Goal: Participate in discussion: Engage in conversation with other users on a specific topic

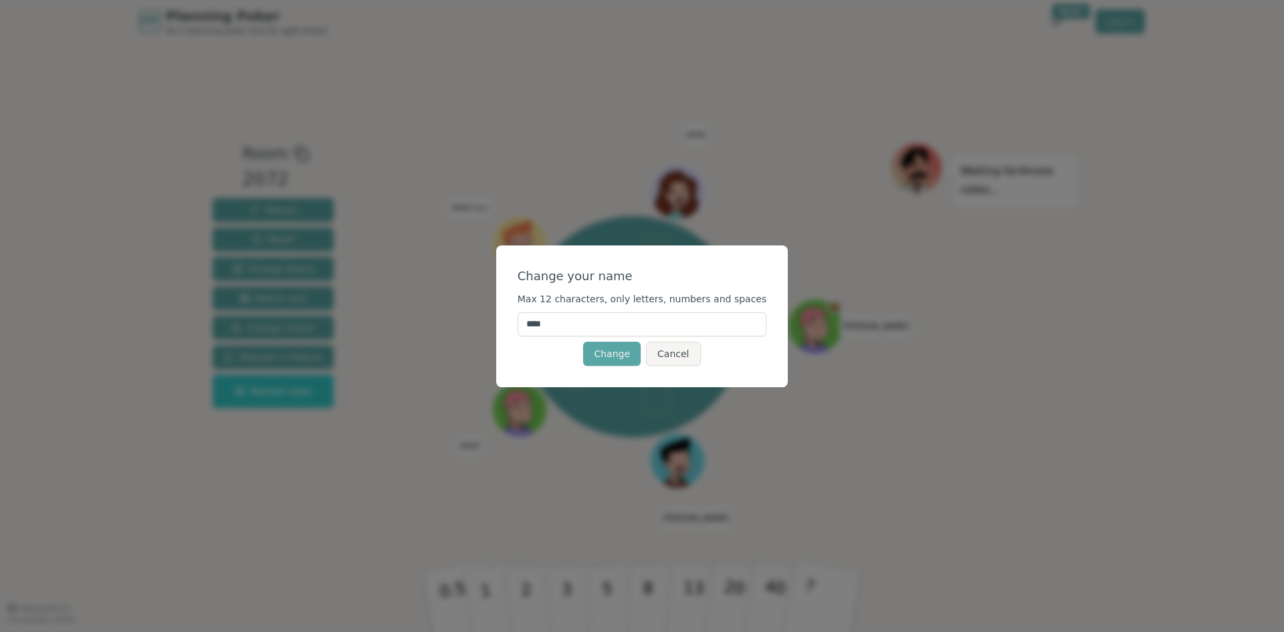
click at [583, 326] on input "****" at bounding box center [642, 324] width 249 height 24
drag, startPoint x: 375, startPoint y: 306, endPoint x: 363, endPoint y: 304, distance: 12.2
click at [363, 304] on div "Change your name Max 12 characters, only letters, numbers and spaces **** Chang…" at bounding box center [642, 316] width 1284 height 632
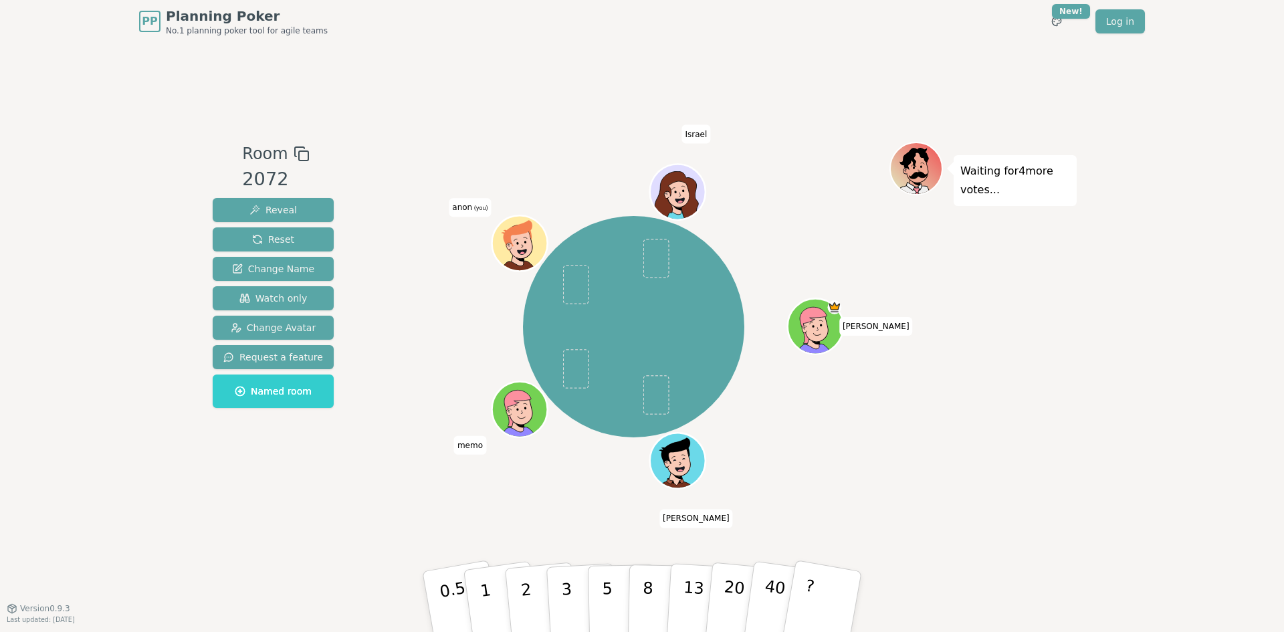
click at [460, 209] on span "anon (you)" at bounding box center [470, 208] width 42 height 19
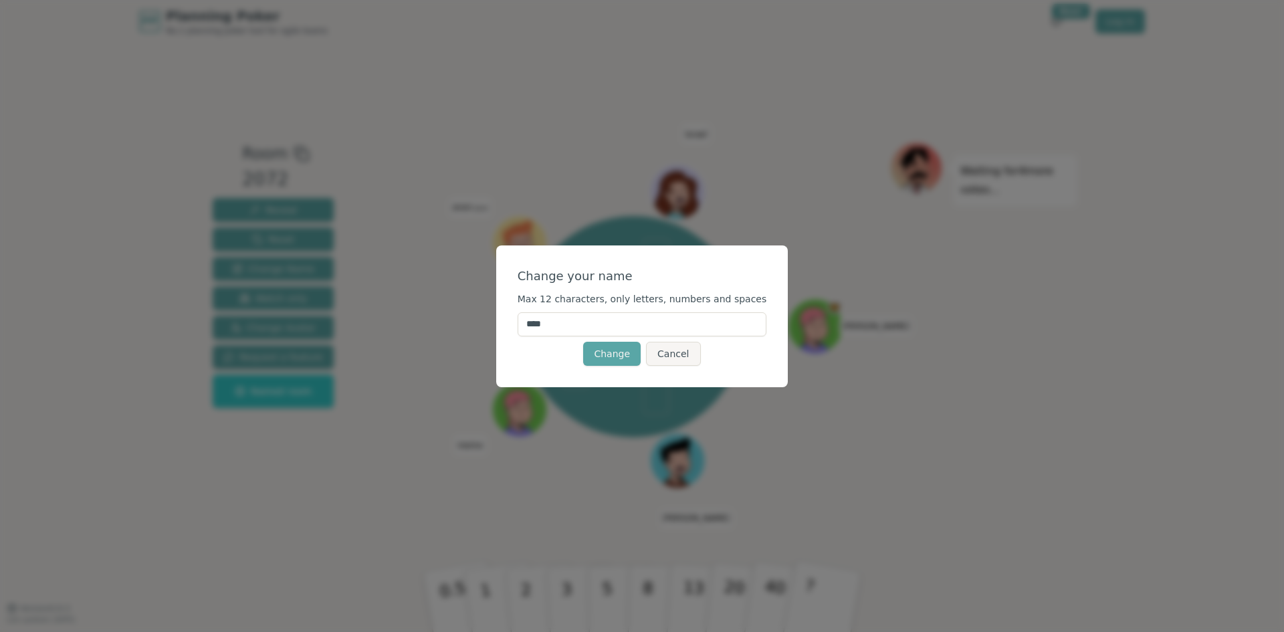
click at [552, 326] on input "****" at bounding box center [642, 324] width 249 height 24
type input "*******"
click at [629, 346] on button "Change" at bounding box center [612, 354] width 58 height 24
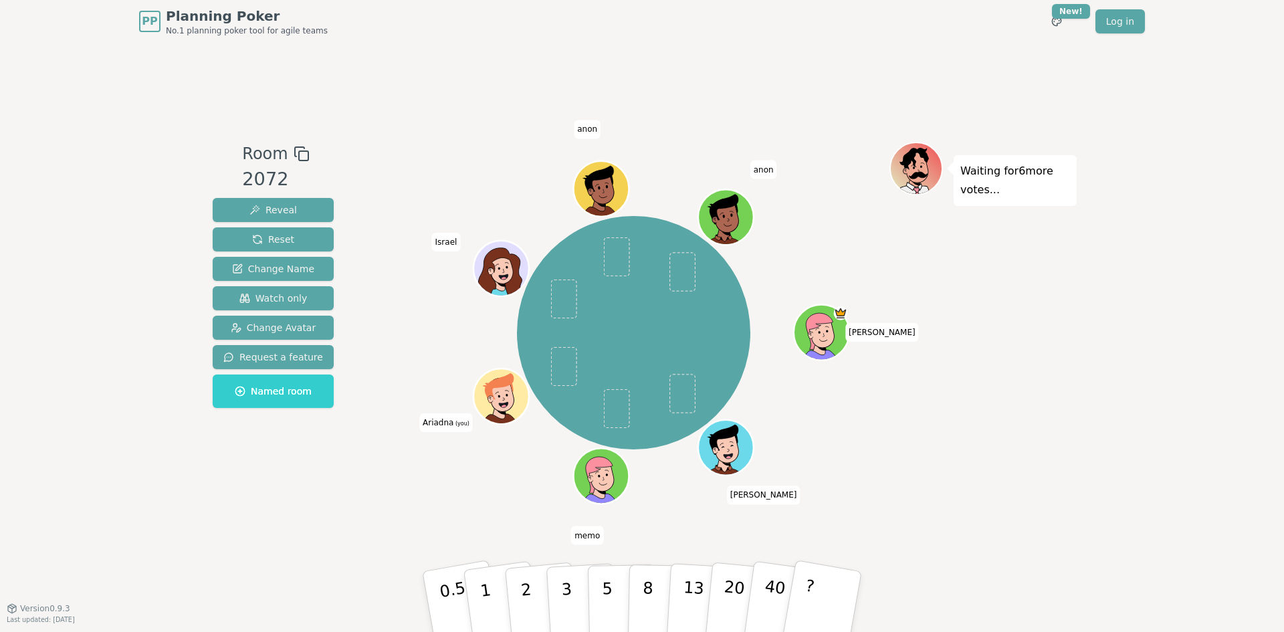
click at [501, 399] on icon at bounding box center [502, 399] width 5 height 5
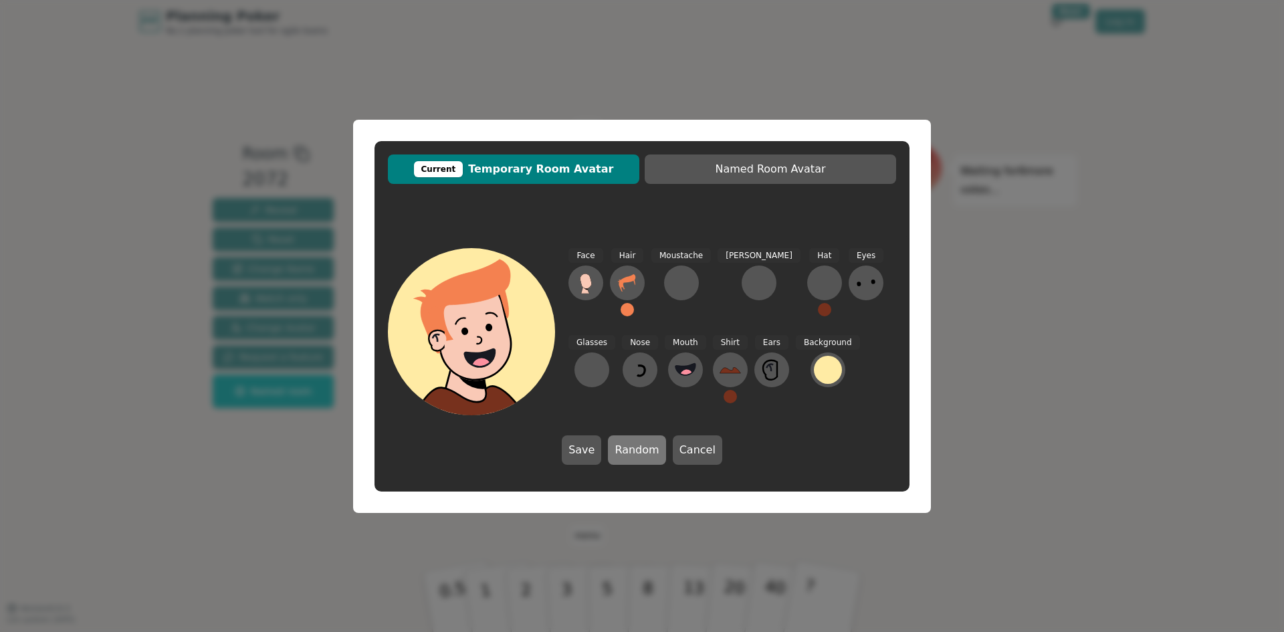
click at [631, 442] on button "Random" at bounding box center [637, 449] width 58 height 29
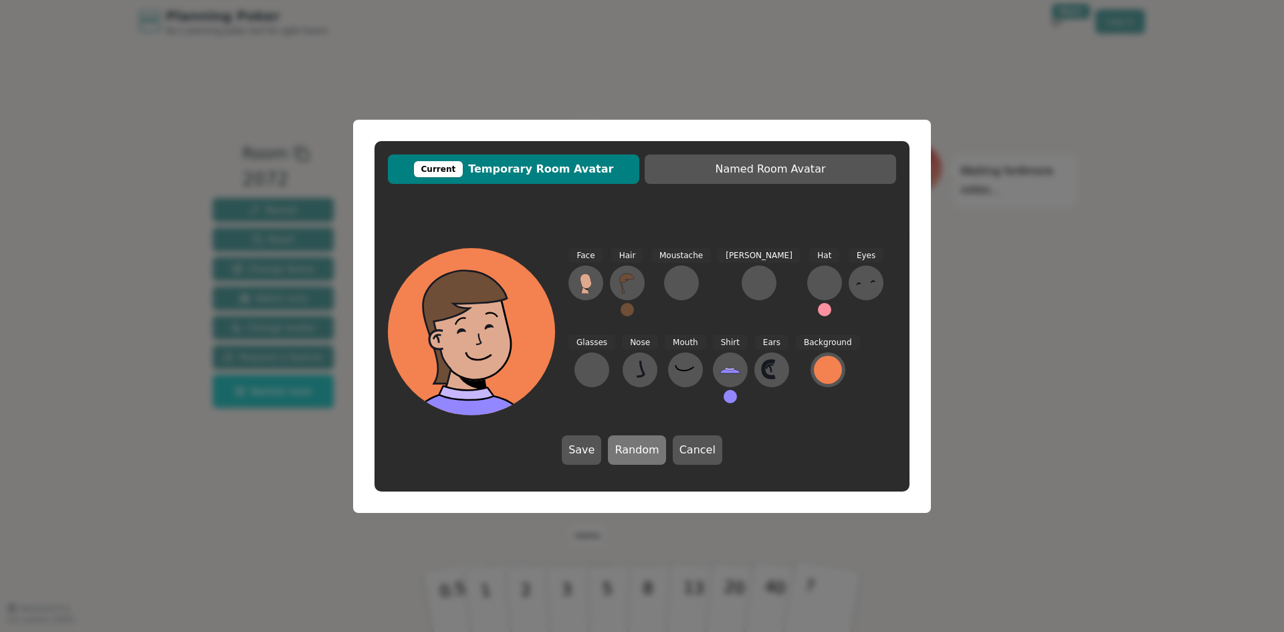
click at [631, 445] on button "Random" at bounding box center [637, 449] width 58 height 29
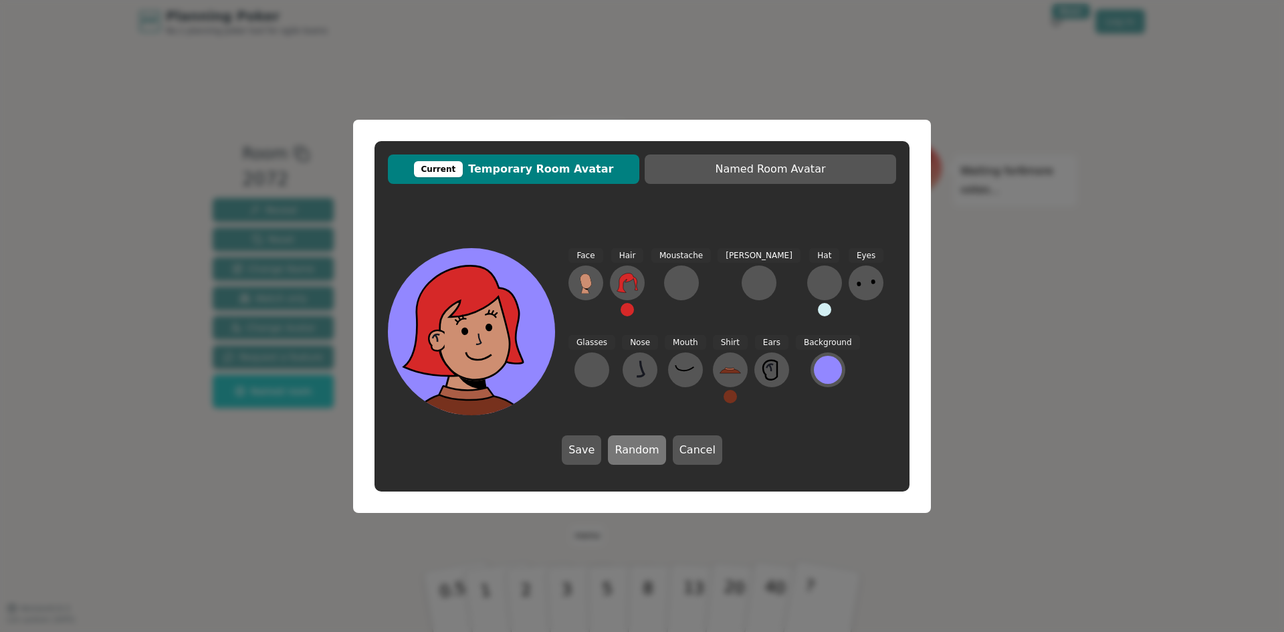
click at [631, 445] on button "Random" at bounding box center [637, 449] width 58 height 29
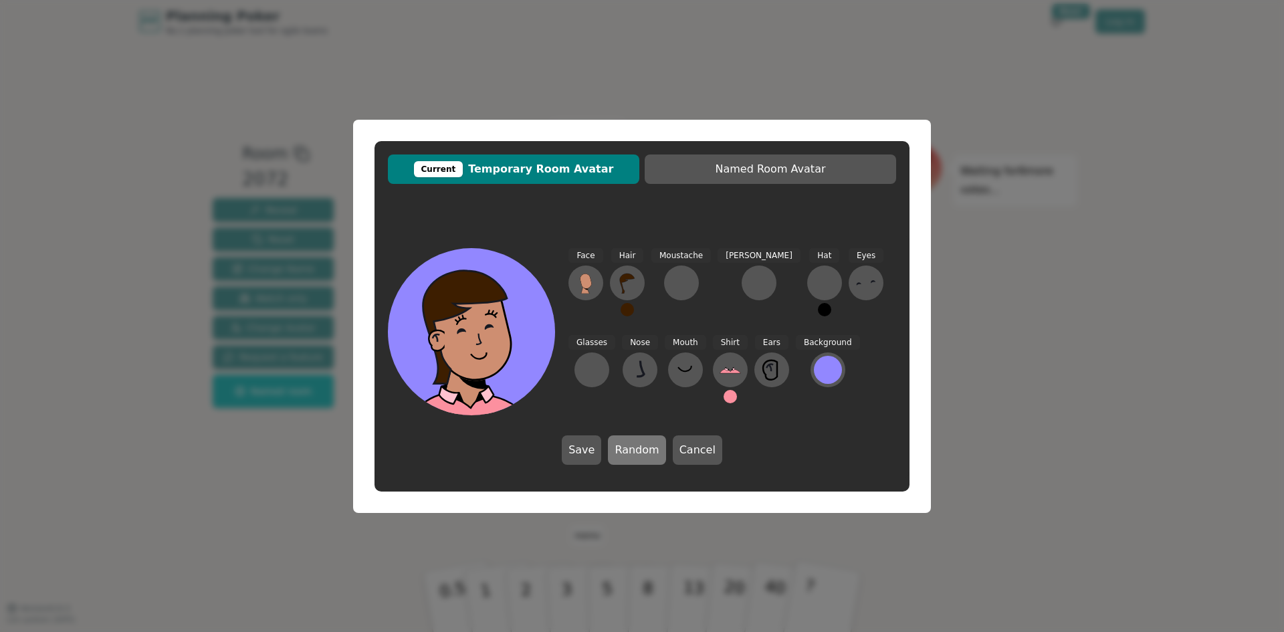
click at [631, 445] on button "Random" at bounding box center [637, 449] width 58 height 29
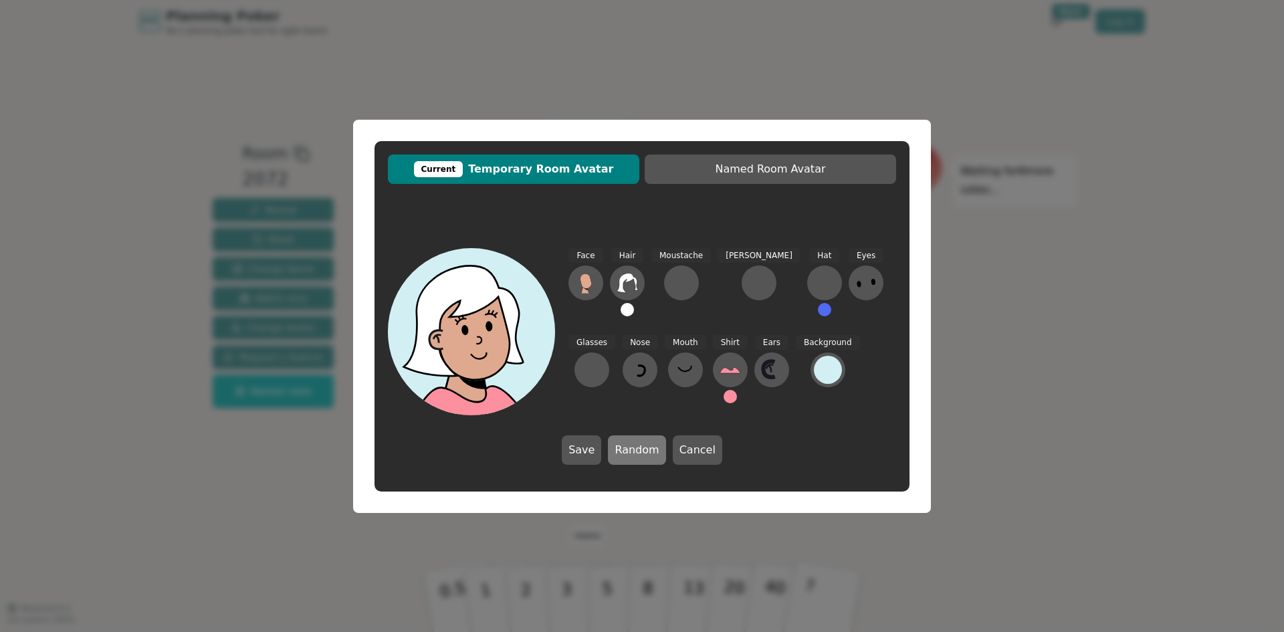
click at [631, 445] on button "Random" at bounding box center [637, 449] width 58 height 29
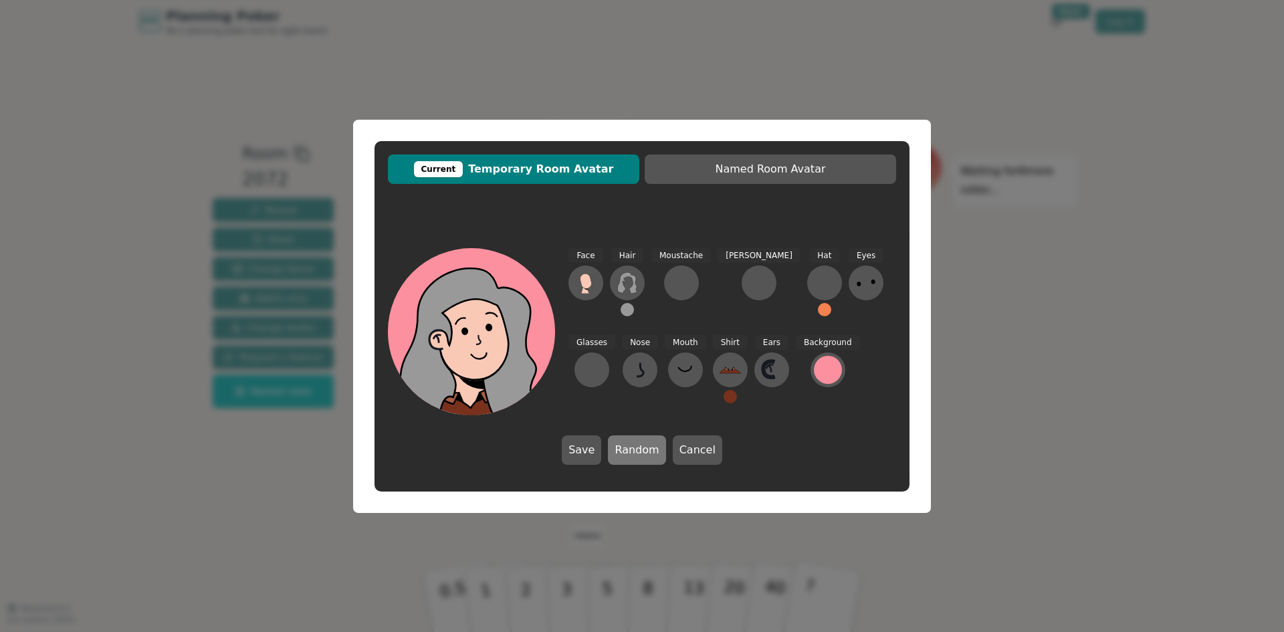
click at [631, 445] on button "Random" at bounding box center [637, 449] width 58 height 29
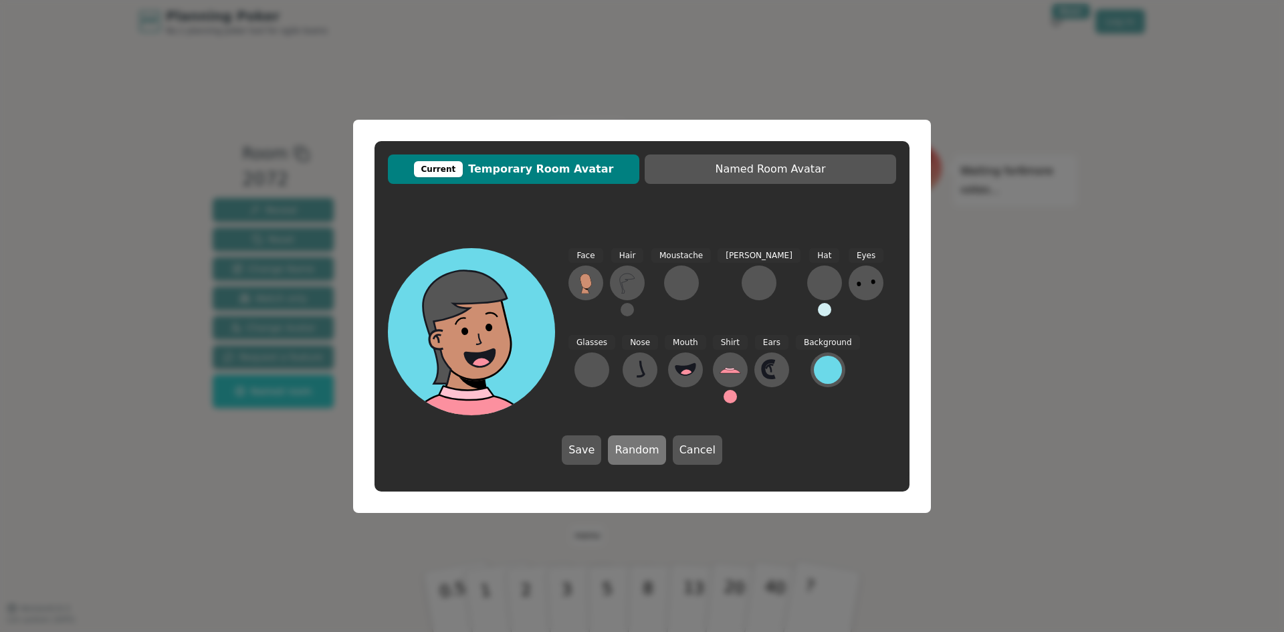
click at [631, 445] on button "Random" at bounding box center [637, 449] width 58 height 29
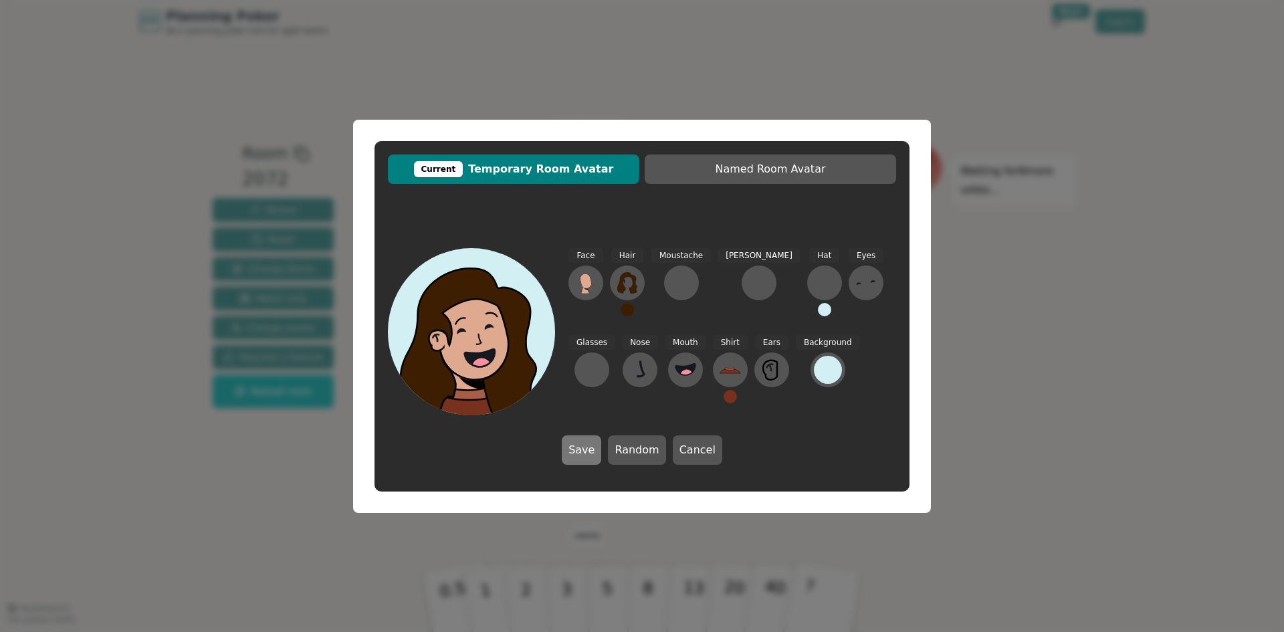
click at [595, 454] on button "Save" at bounding box center [581, 449] width 39 height 29
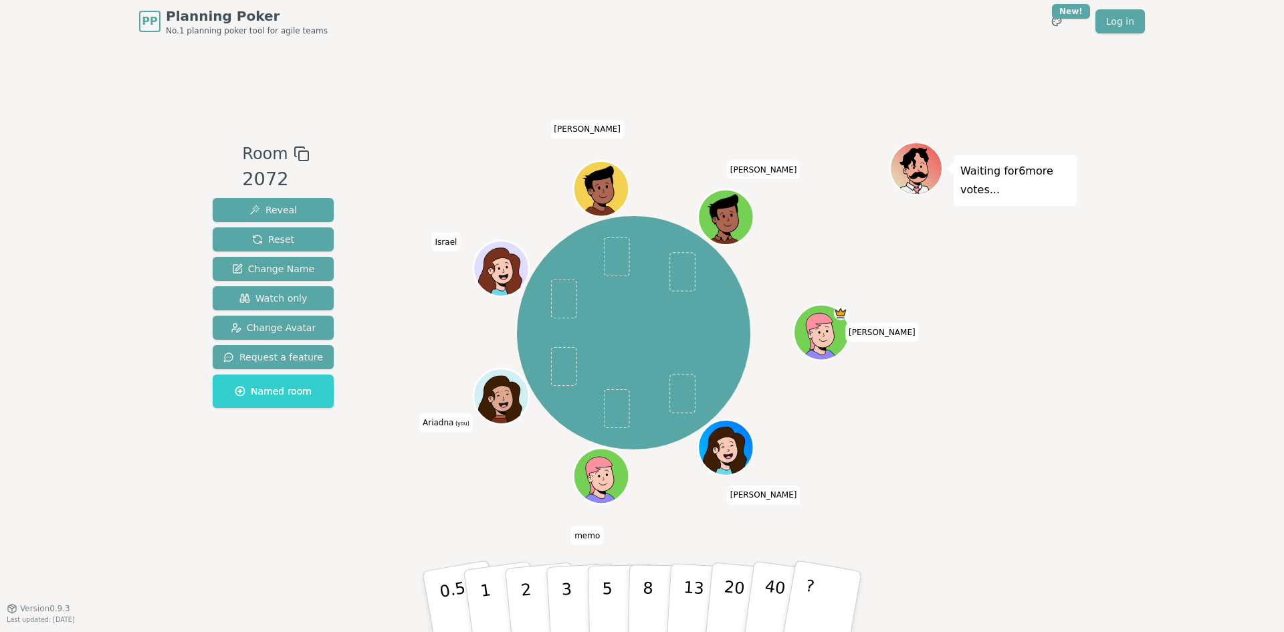
click at [507, 394] on icon at bounding box center [503, 396] width 54 height 7
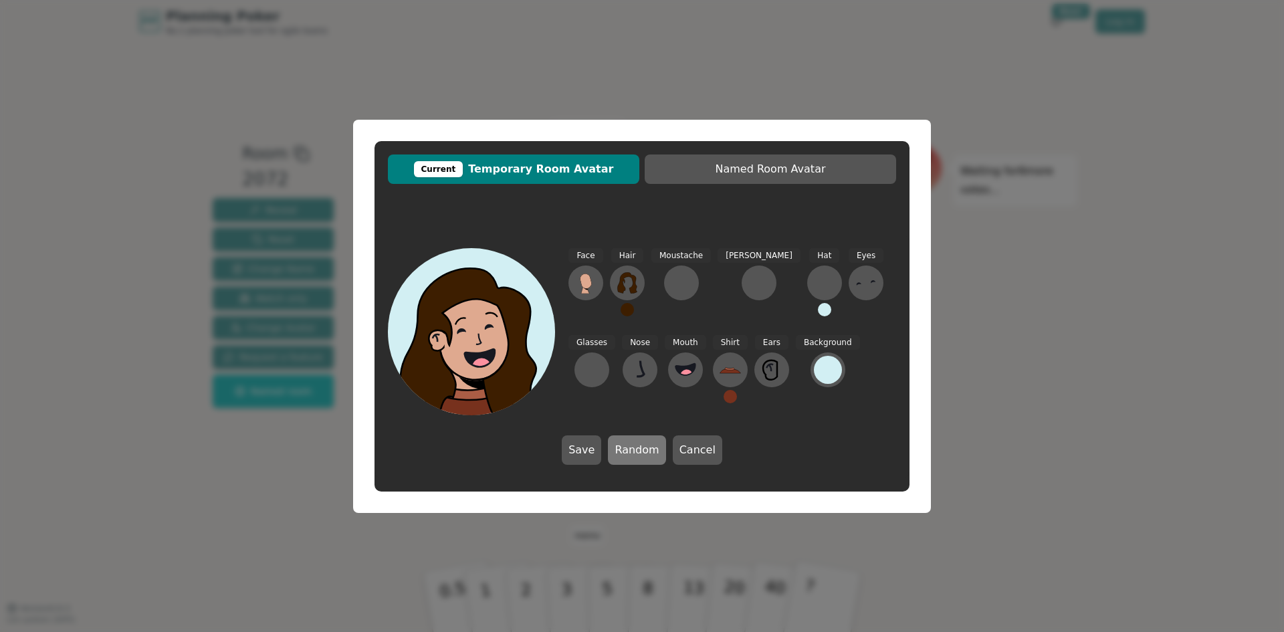
click at [631, 447] on button "Random" at bounding box center [637, 449] width 58 height 29
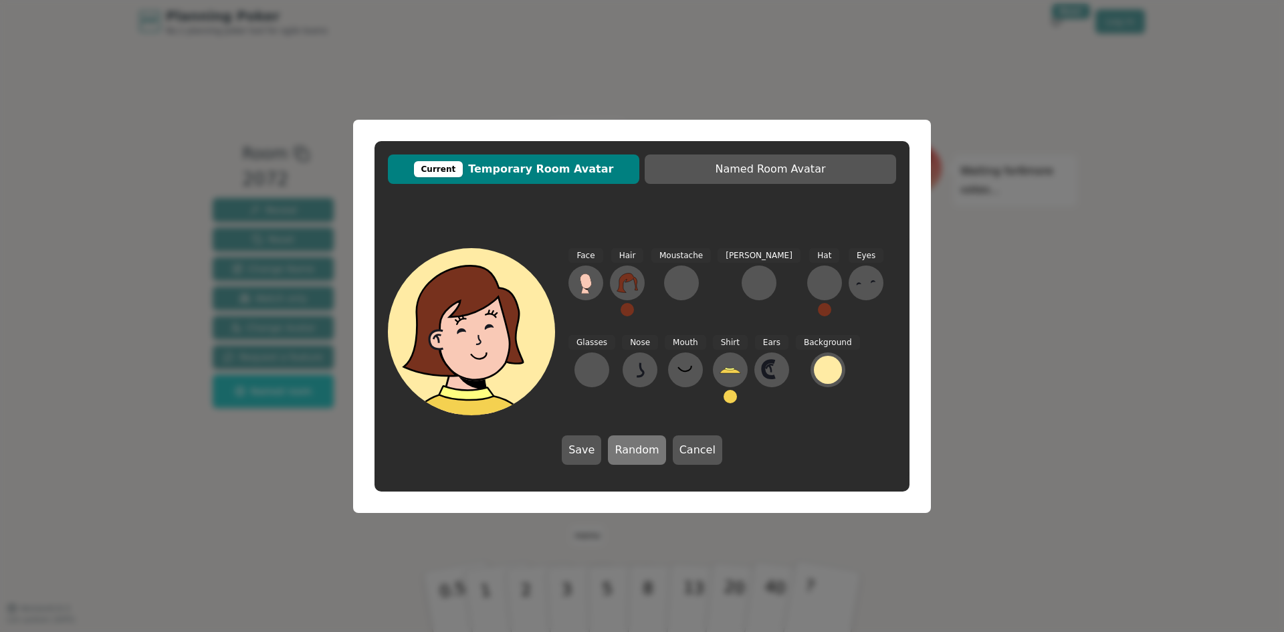
click at [631, 446] on button "Random" at bounding box center [637, 449] width 58 height 29
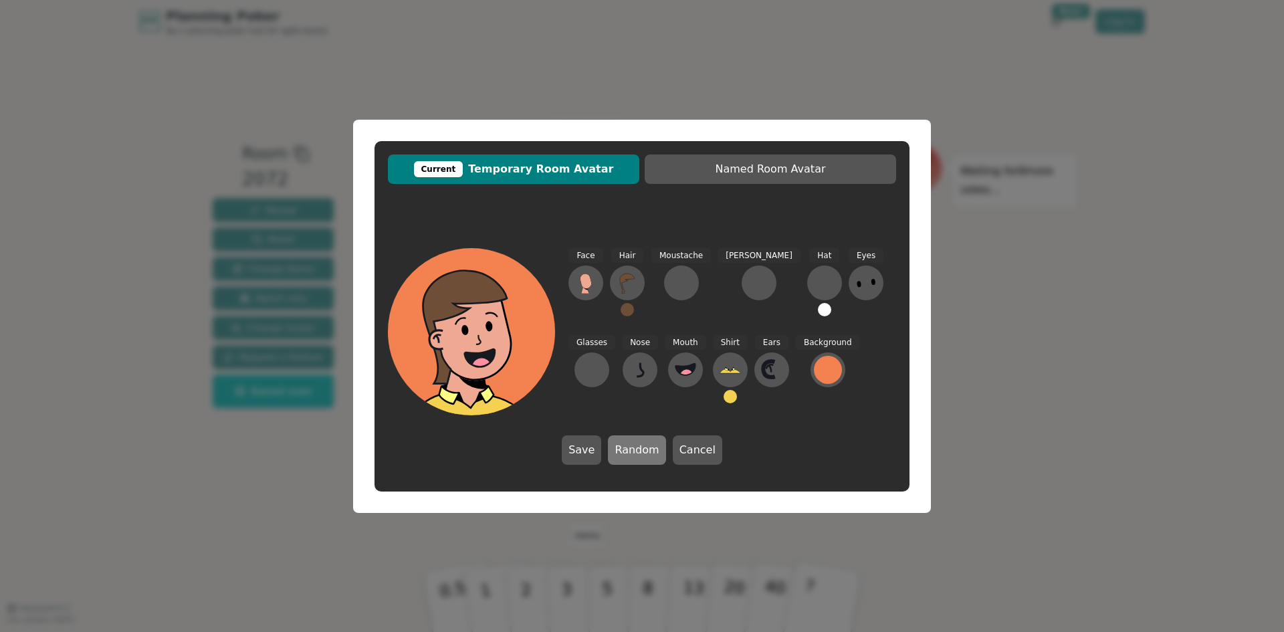
click at [631, 446] on button "Random" at bounding box center [637, 449] width 58 height 29
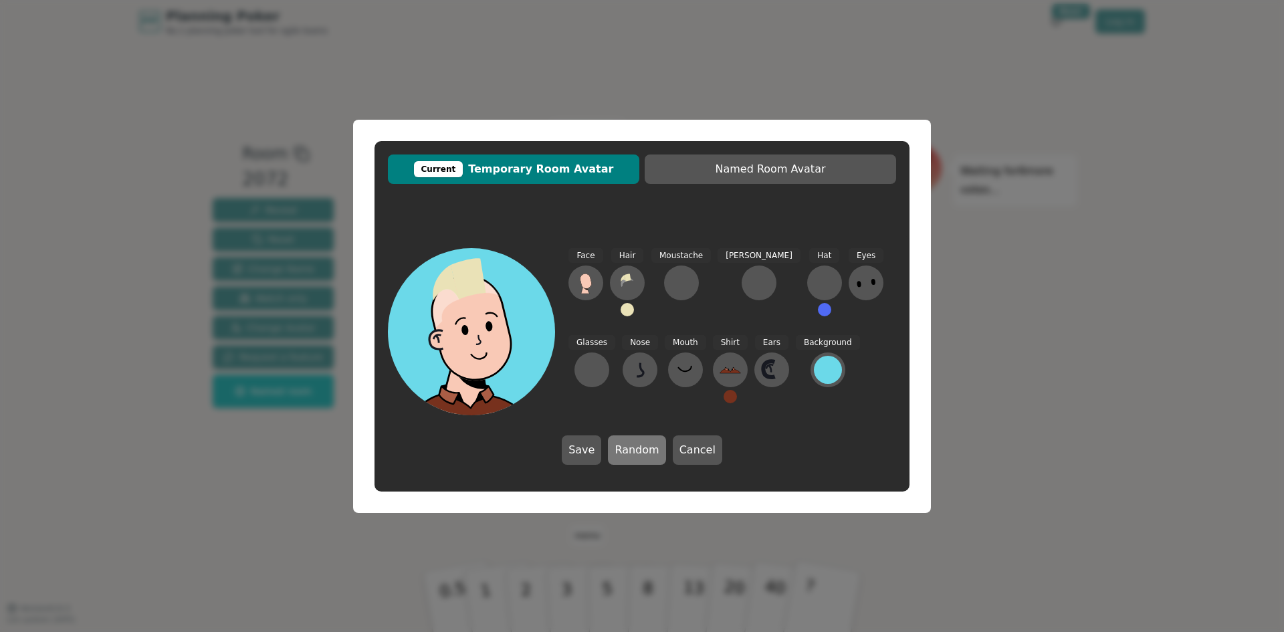
click at [631, 446] on button "Random" at bounding box center [637, 449] width 58 height 29
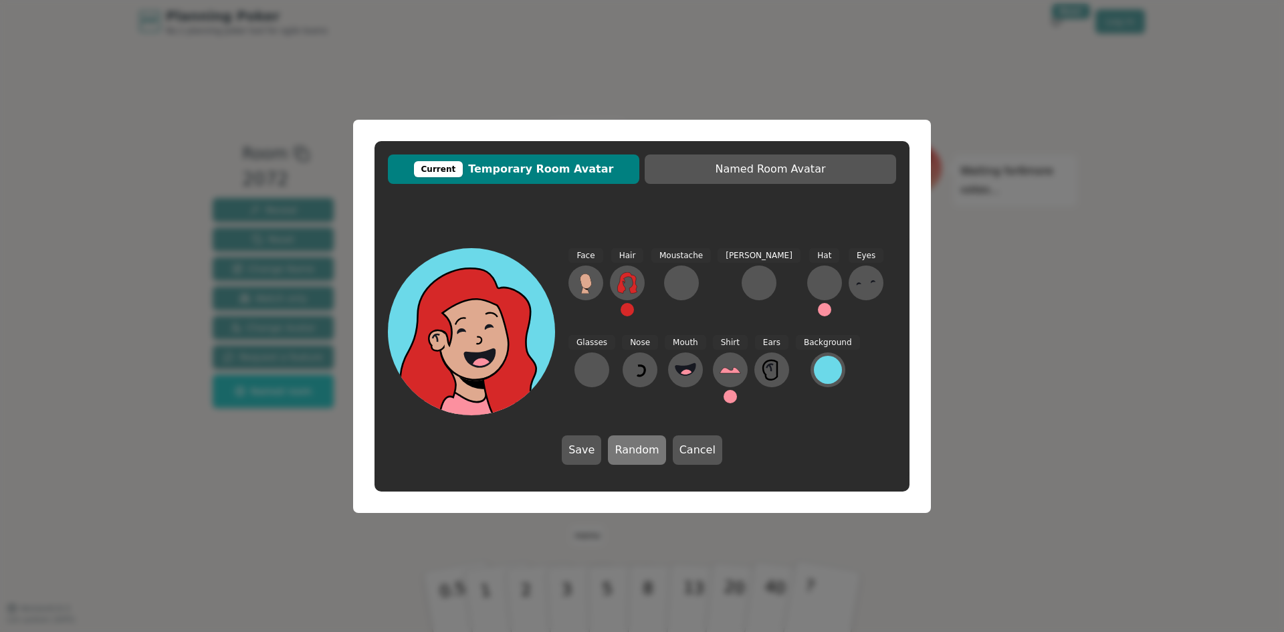
click at [631, 446] on button "Random" at bounding box center [637, 449] width 58 height 29
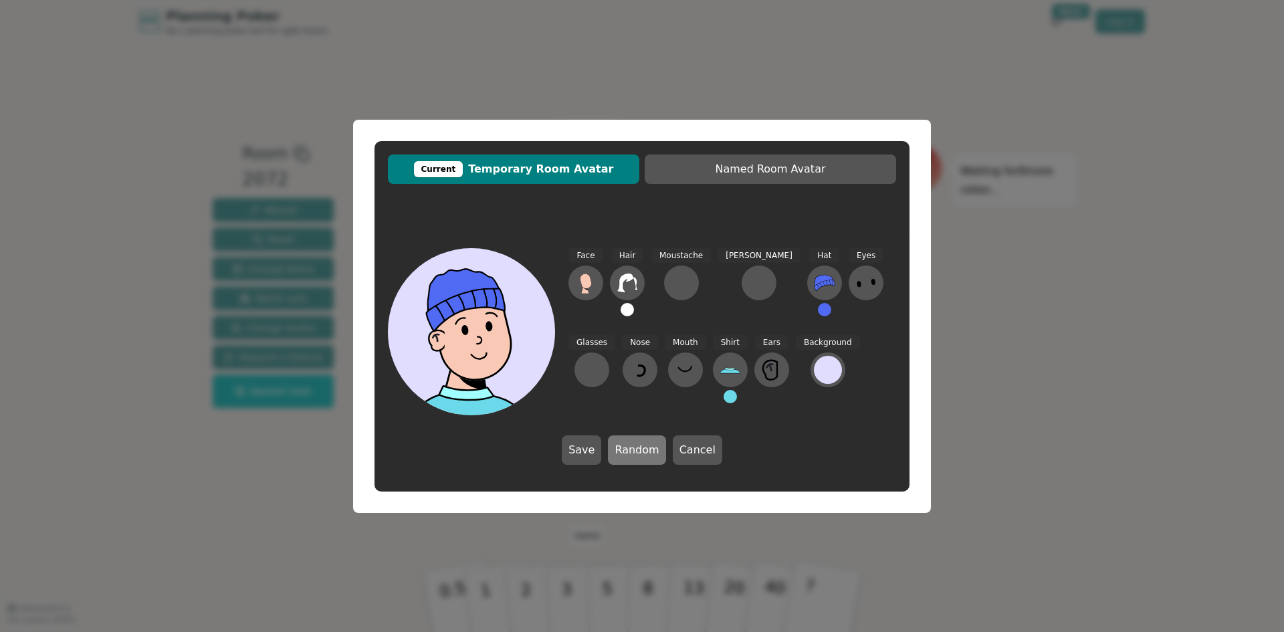
click at [631, 446] on button "Random" at bounding box center [637, 449] width 58 height 29
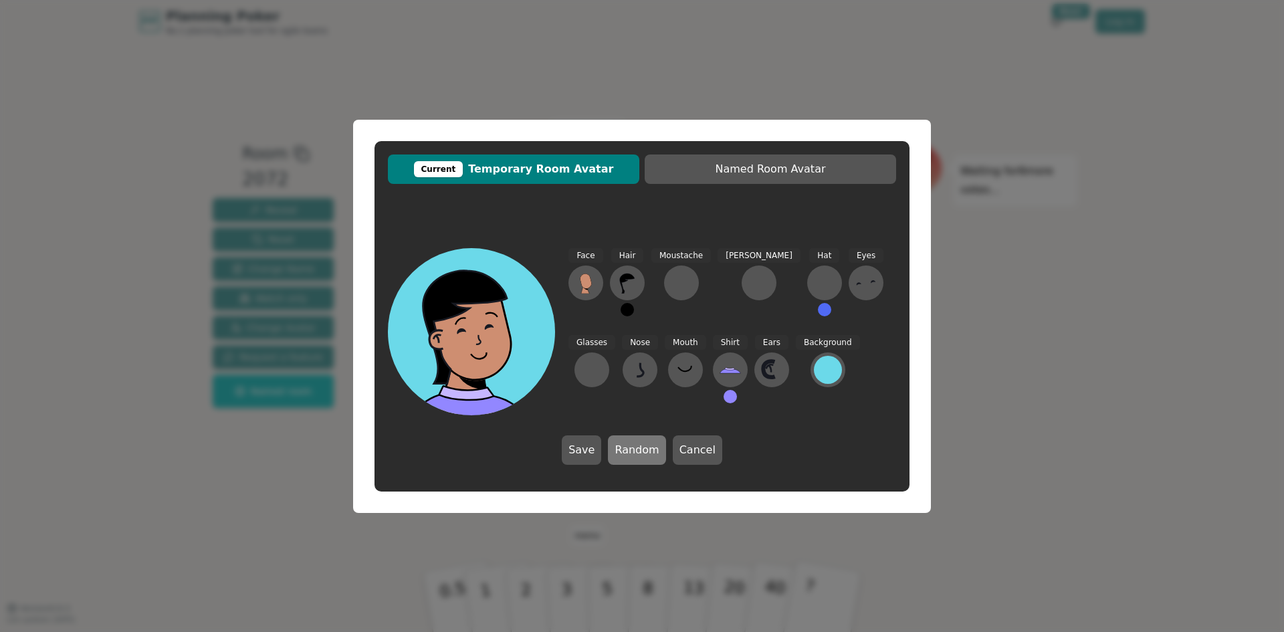
click at [630, 445] on button "Random" at bounding box center [637, 449] width 58 height 29
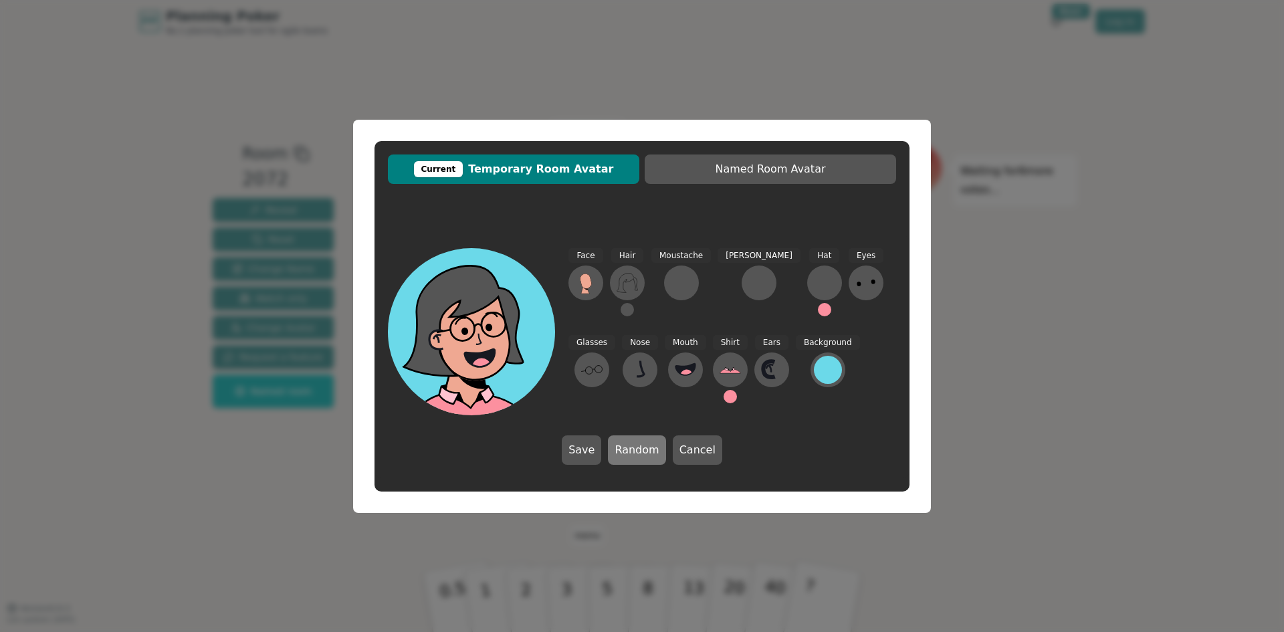
click at [630, 445] on button "Random" at bounding box center [637, 449] width 58 height 29
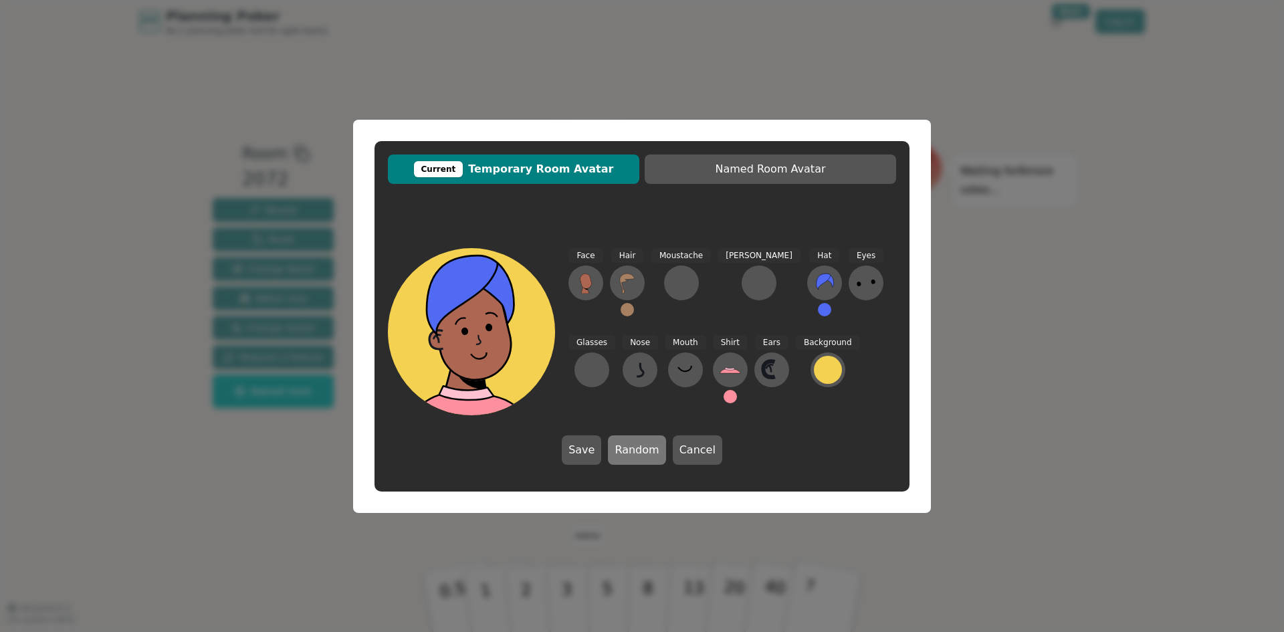
click at [630, 445] on button "Random" at bounding box center [637, 449] width 58 height 29
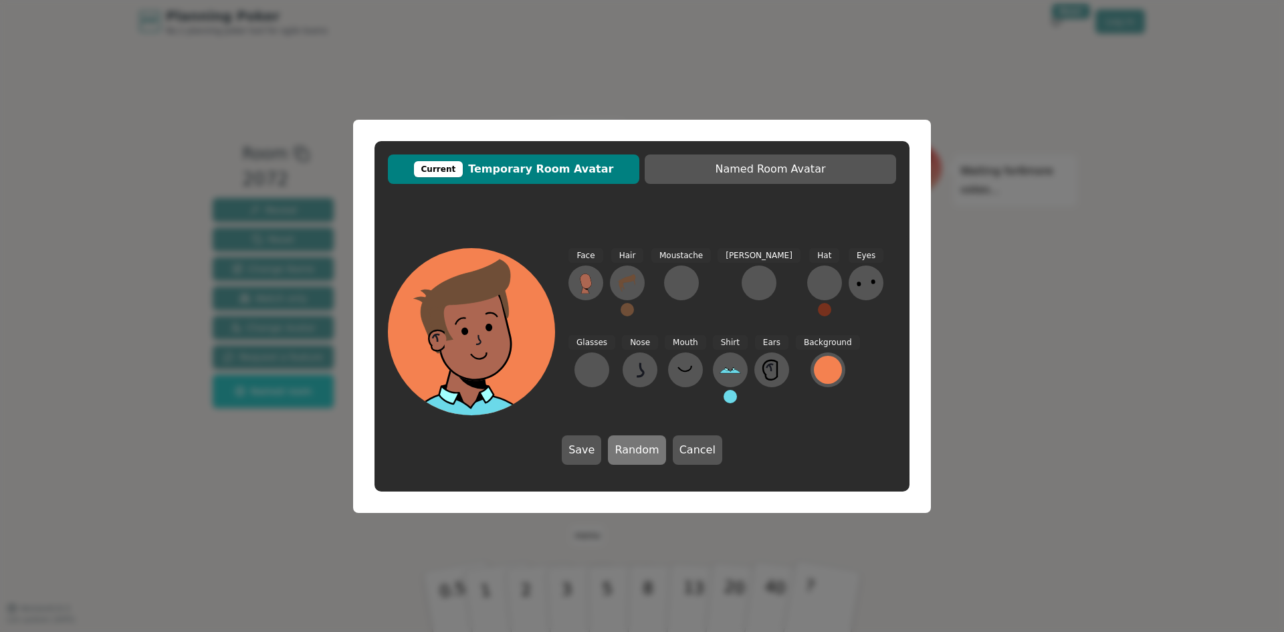
click at [630, 445] on button "Random" at bounding box center [637, 449] width 58 height 29
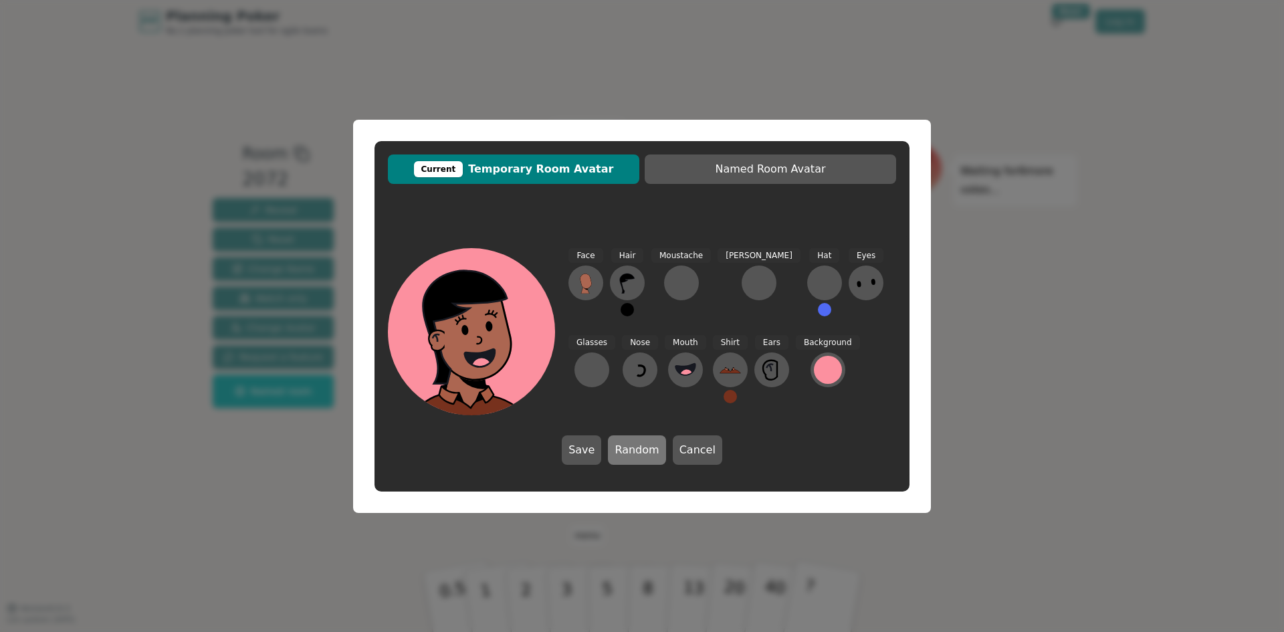
click at [630, 445] on button "Random" at bounding box center [637, 449] width 58 height 29
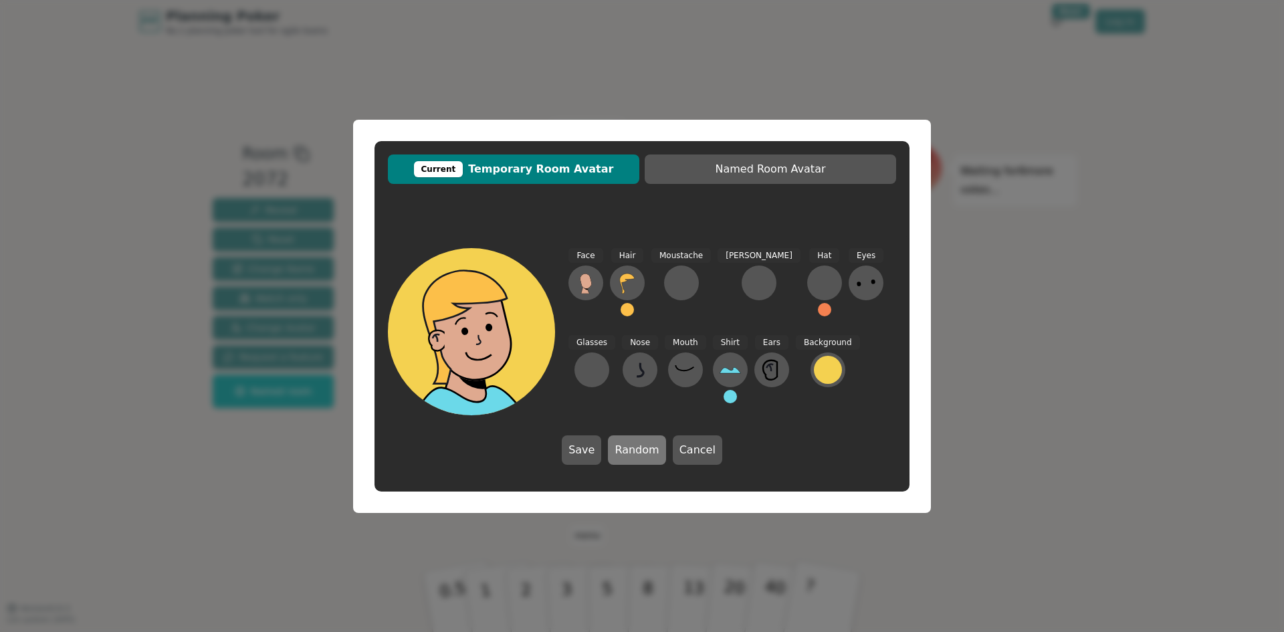
click at [629, 444] on button "Random" at bounding box center [637, 449] width 58 height 29
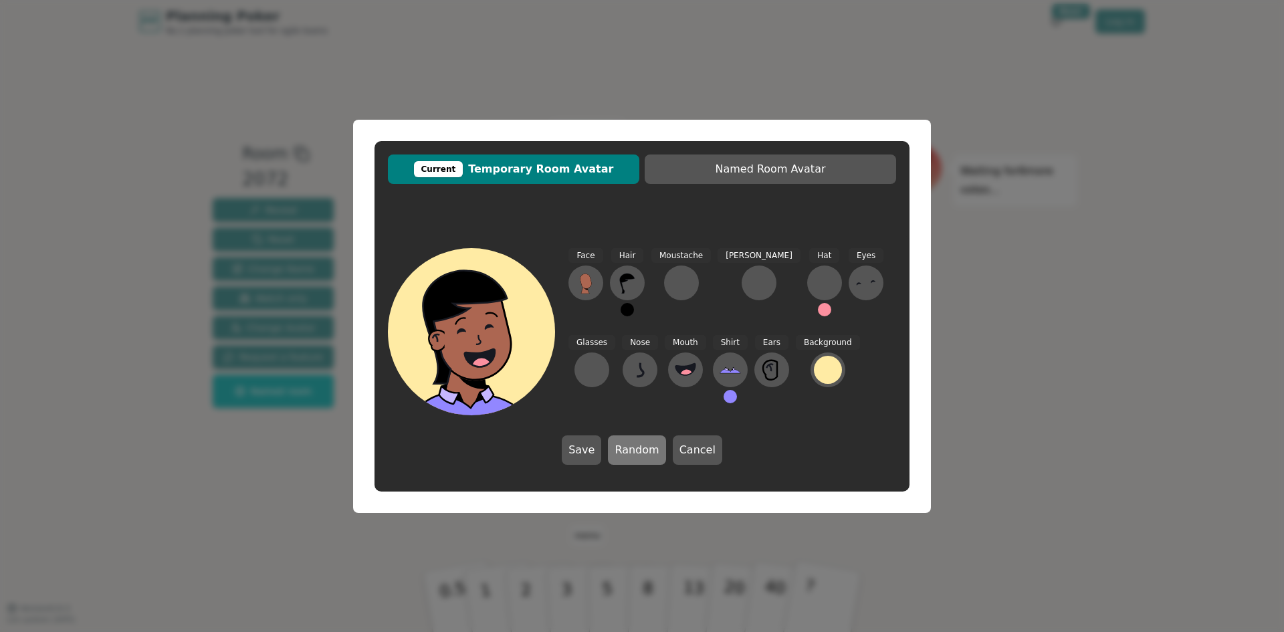
click at [629, 444] on button "Random" at bounding box center [637, 449] width 58 height 29
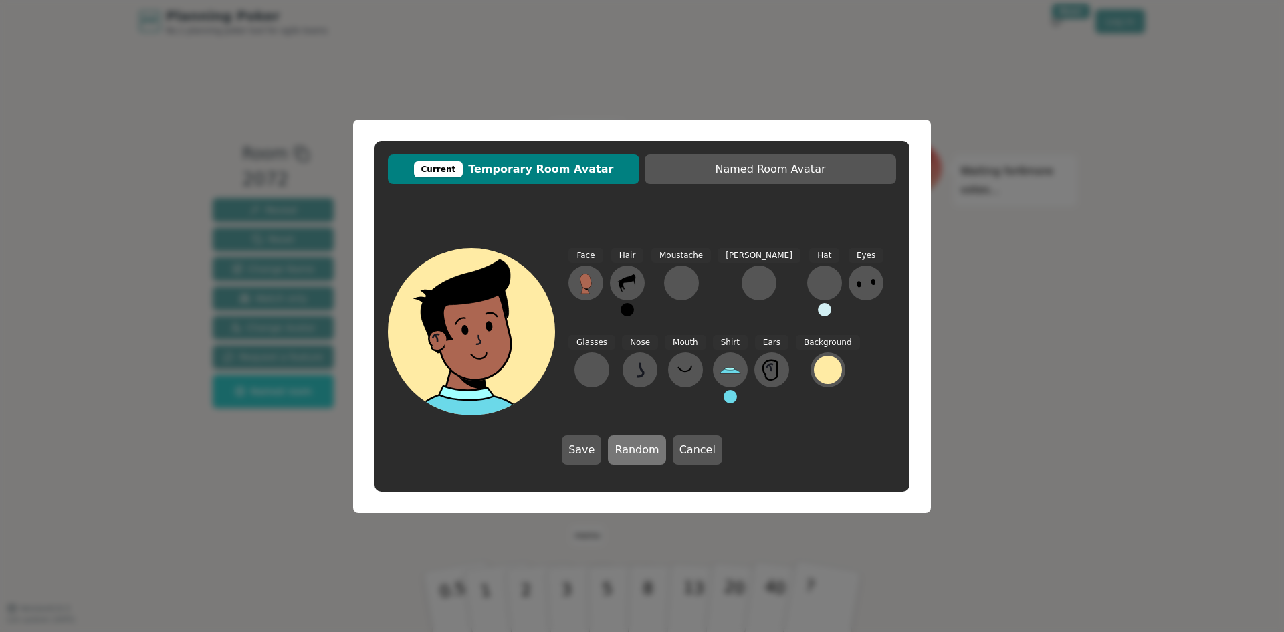
click at [629, 444] on button "Random" at bounding box center [637, 449] width 58 height 29
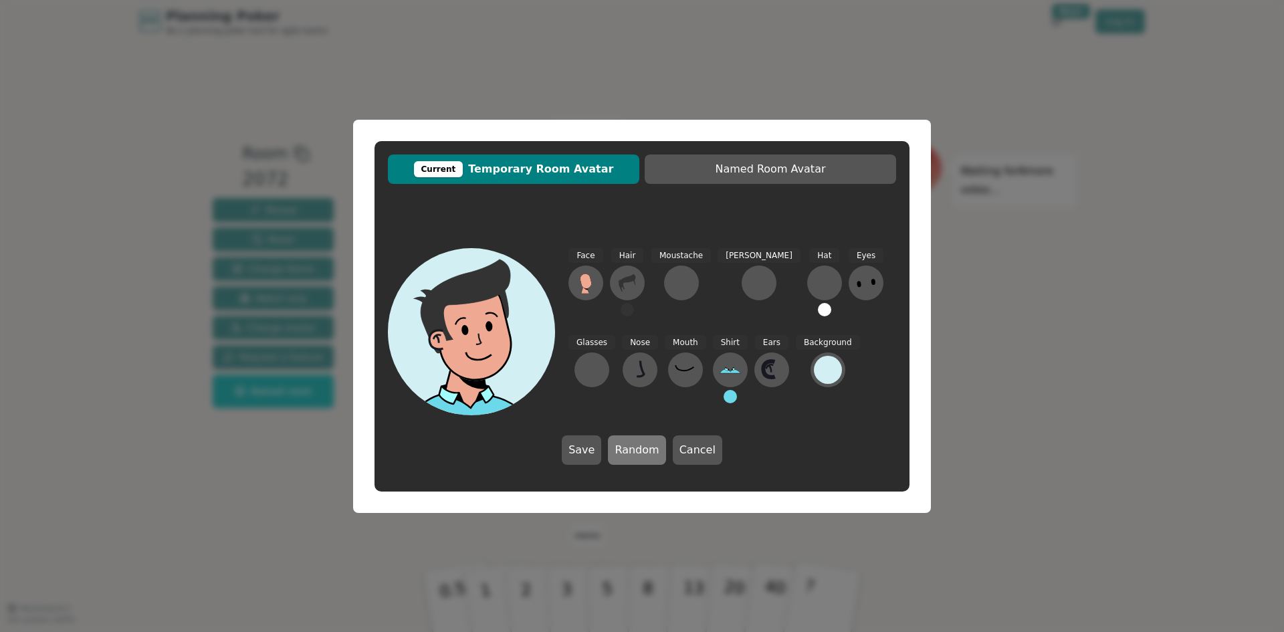
click at [629, 444] on button "Random" at bounding box center [637, 449] width 58 height 29
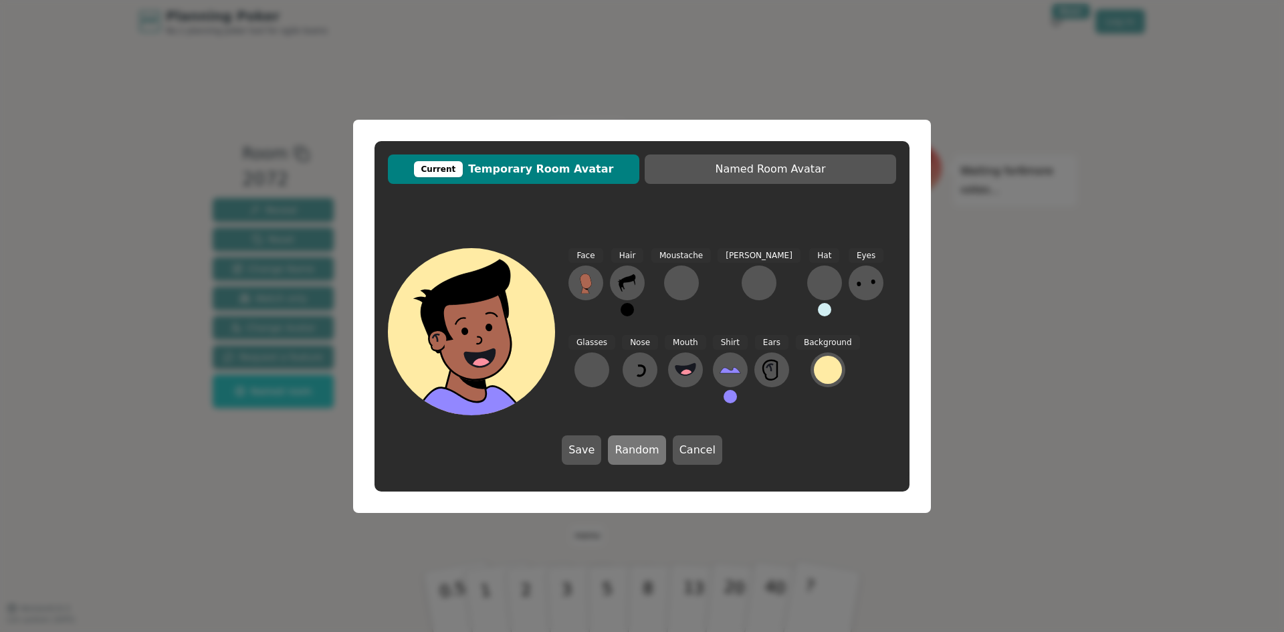
click at [629, 444] on button "Random" at bounding box center [637, 449] width 58 height 29
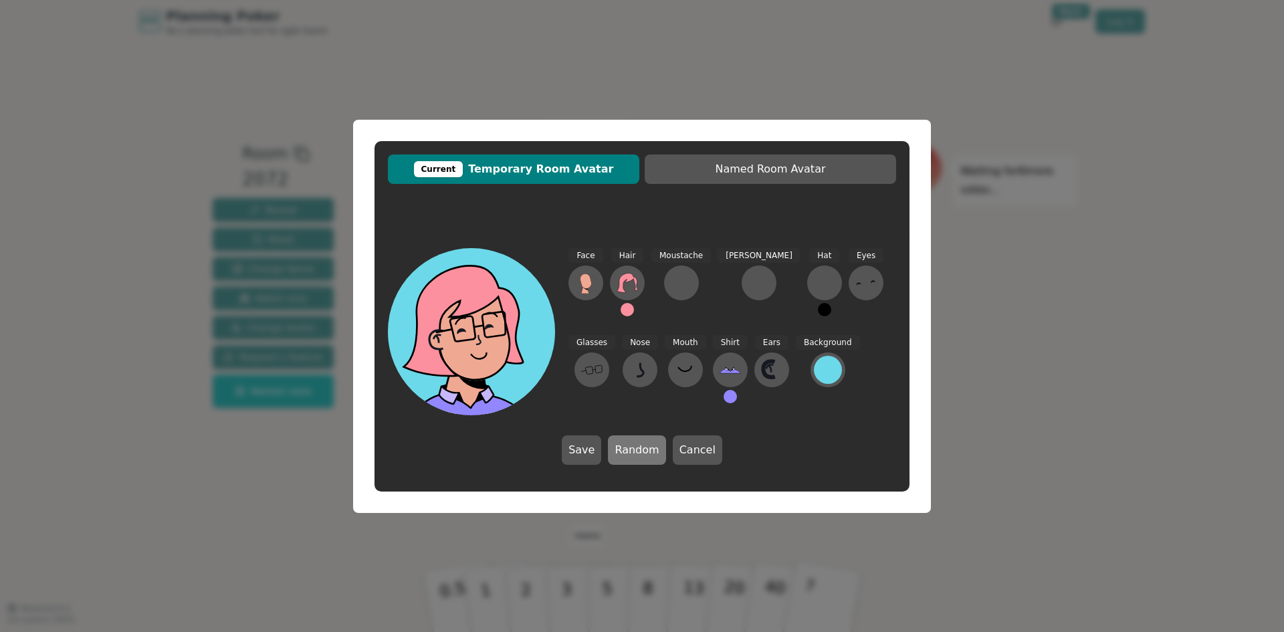
click at [629, 444] on button "Random" at bounding box center [637, 449] width 58 height 29
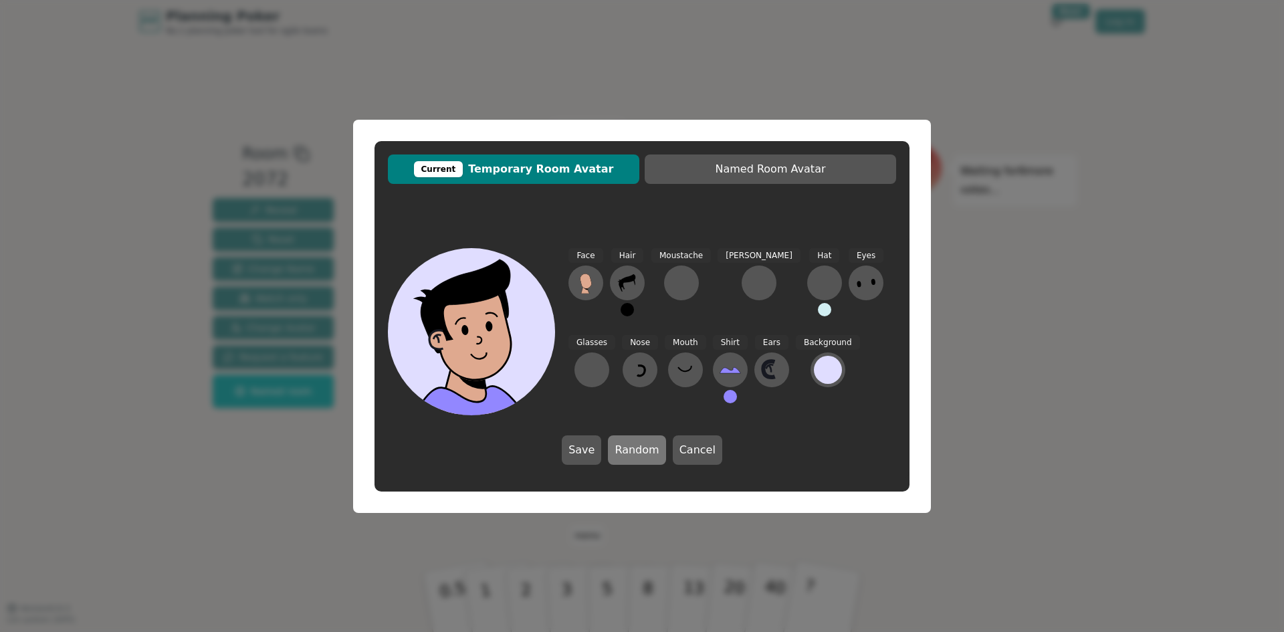
click at [629, 444] on button "Random" at bounding box center [637, 449] width 58 height 29
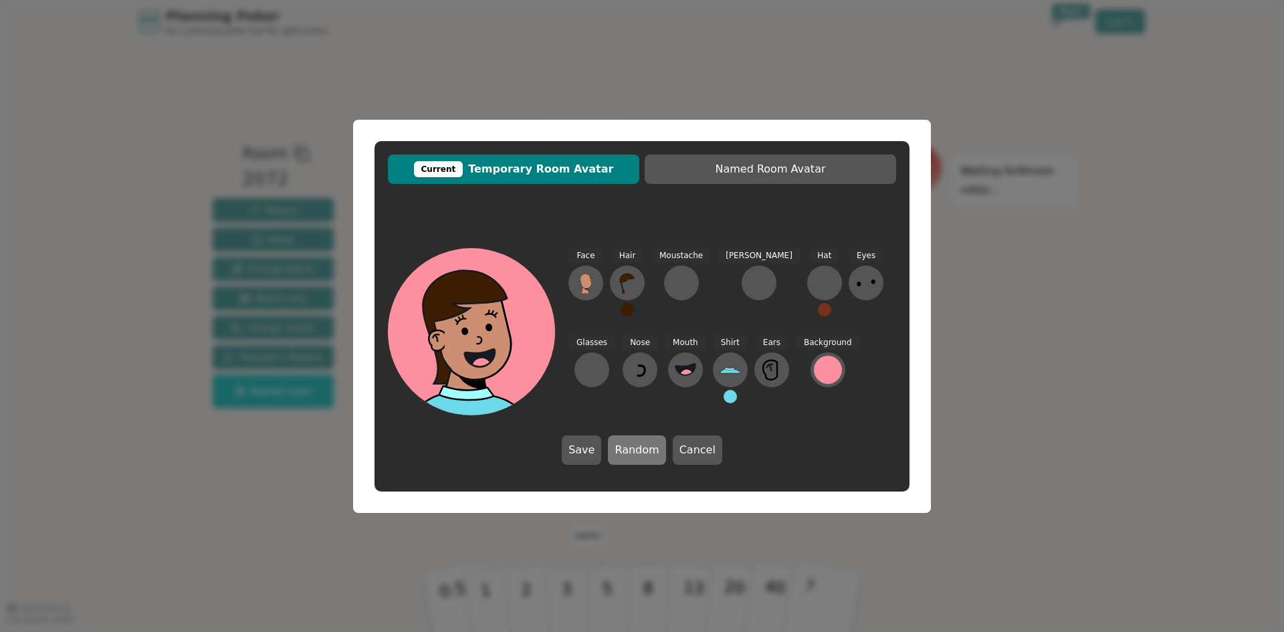
click at [629, 444] on button "Random" at bounding box center [637, 449] width 58 height 29
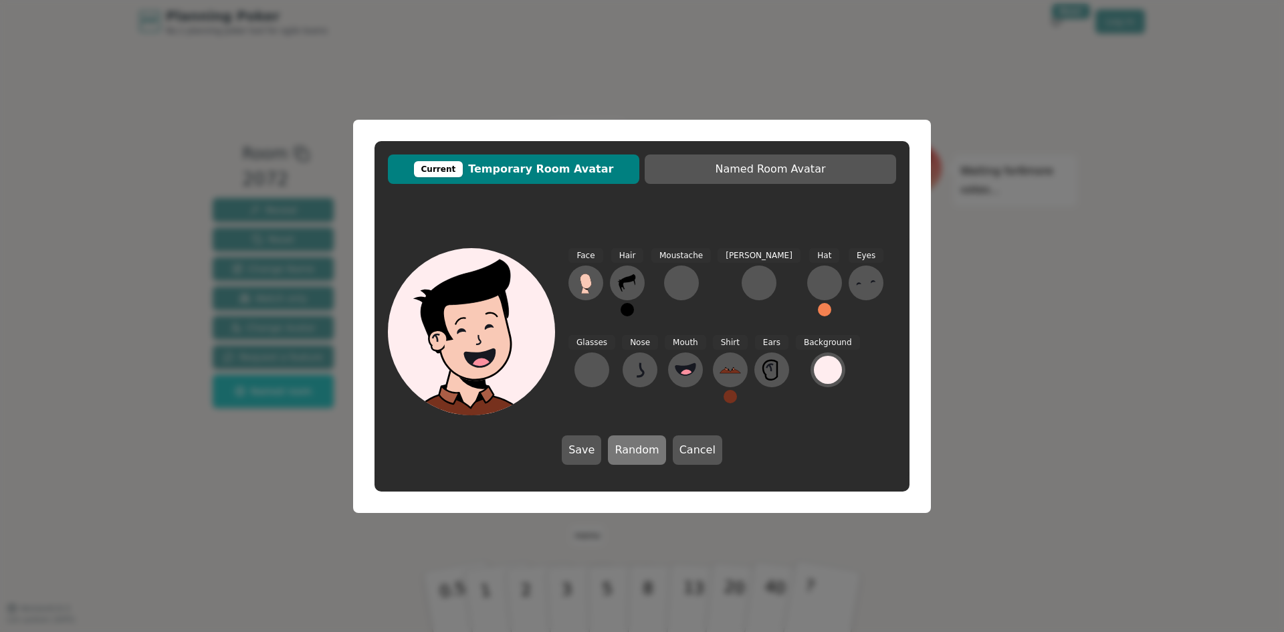
click at [629, 444] on button "Random" at bounding box center [637, 449] width 58 height 29
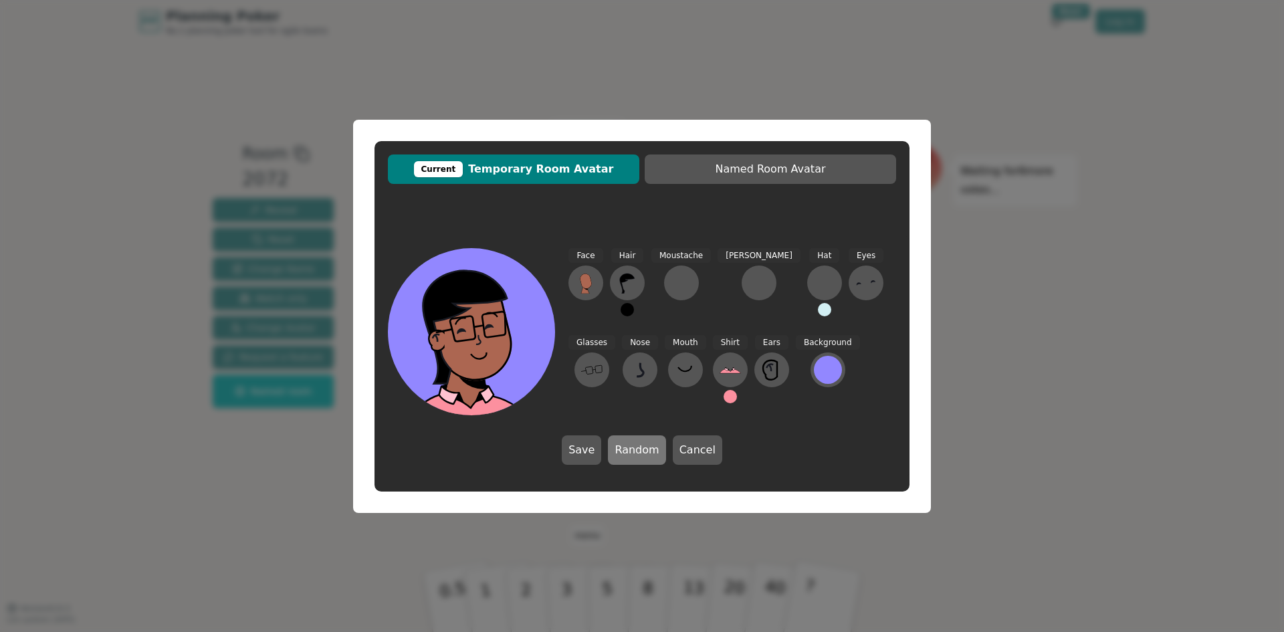
click at [629, 444] on button "Random" at bounding box center [637, 449] width 58 height 29
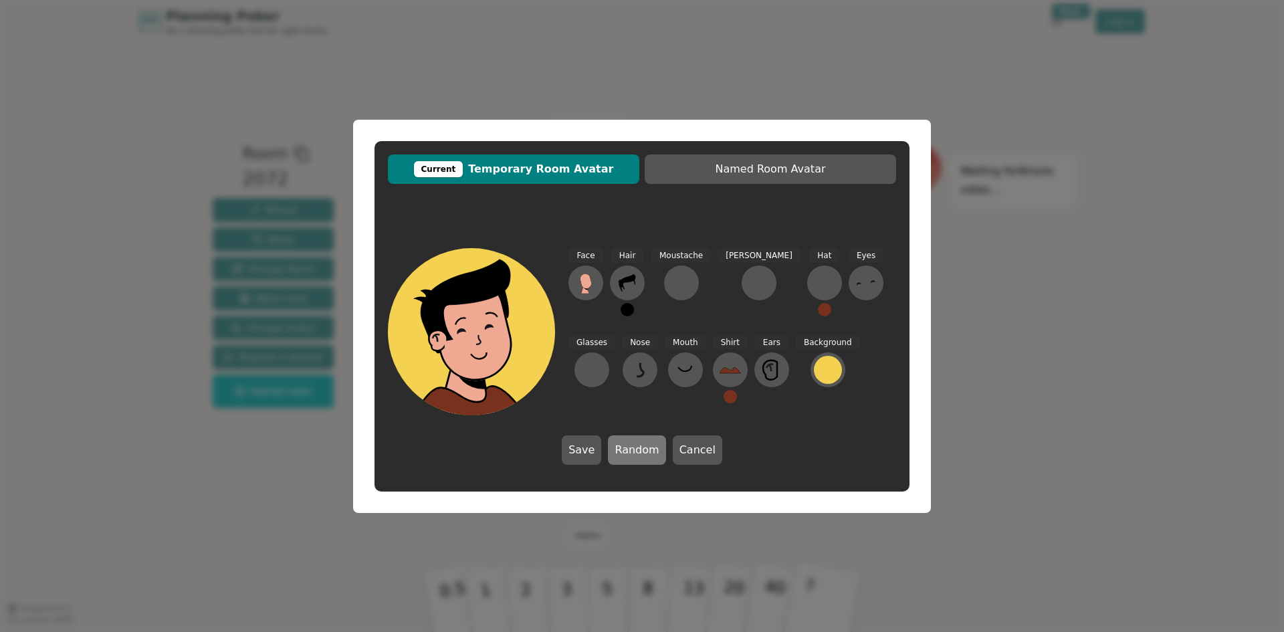
click at [629, 444] on button "Random" at bounding box center [637, 449] width 58 height 29
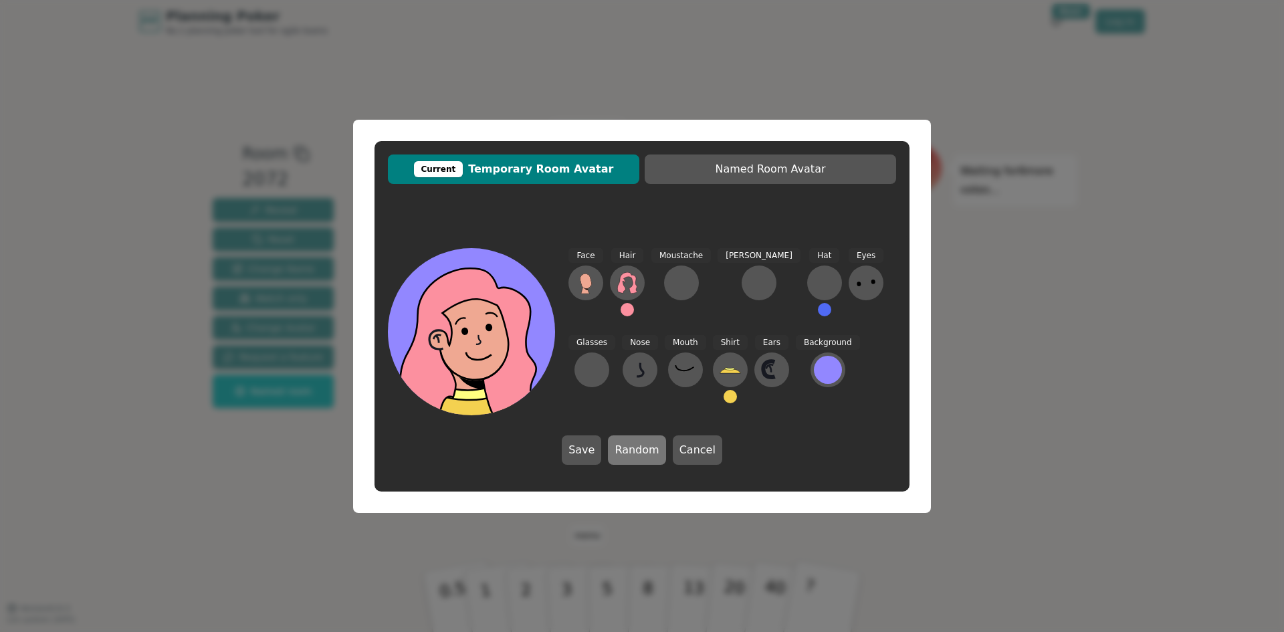
click at [629, 444] on button "Random" at bounding box center [637, 449] width 58 height 29
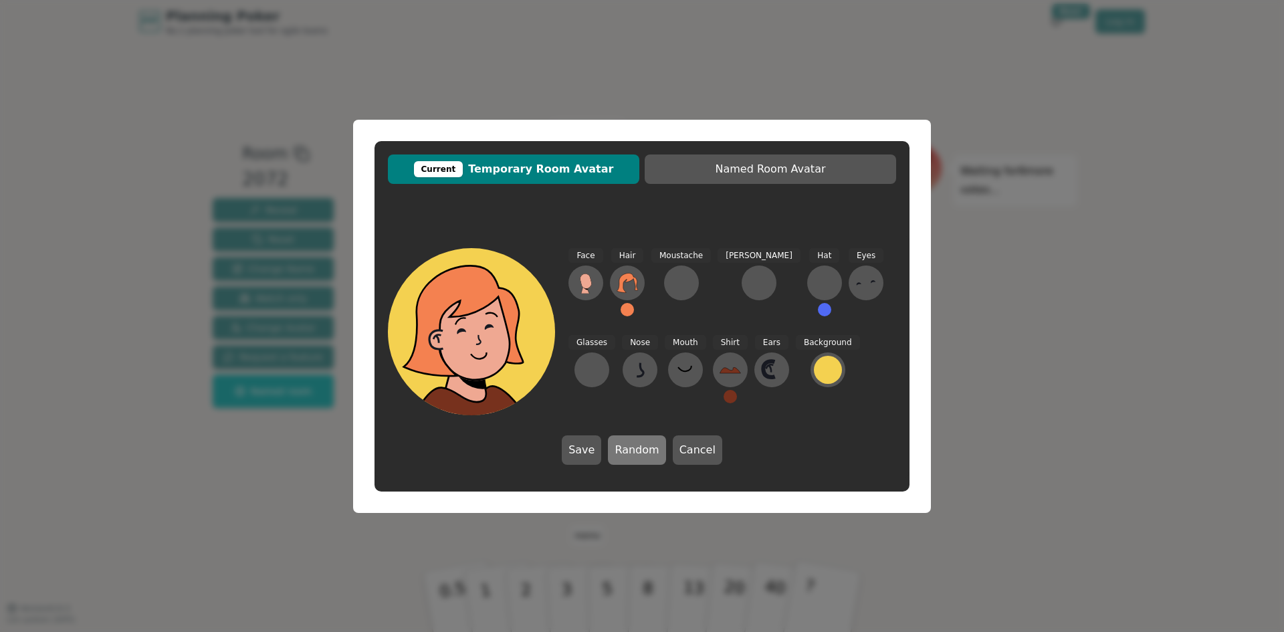
click at [629, 444] on button "Random" at bounding box center [637, 449] width 58 height 29
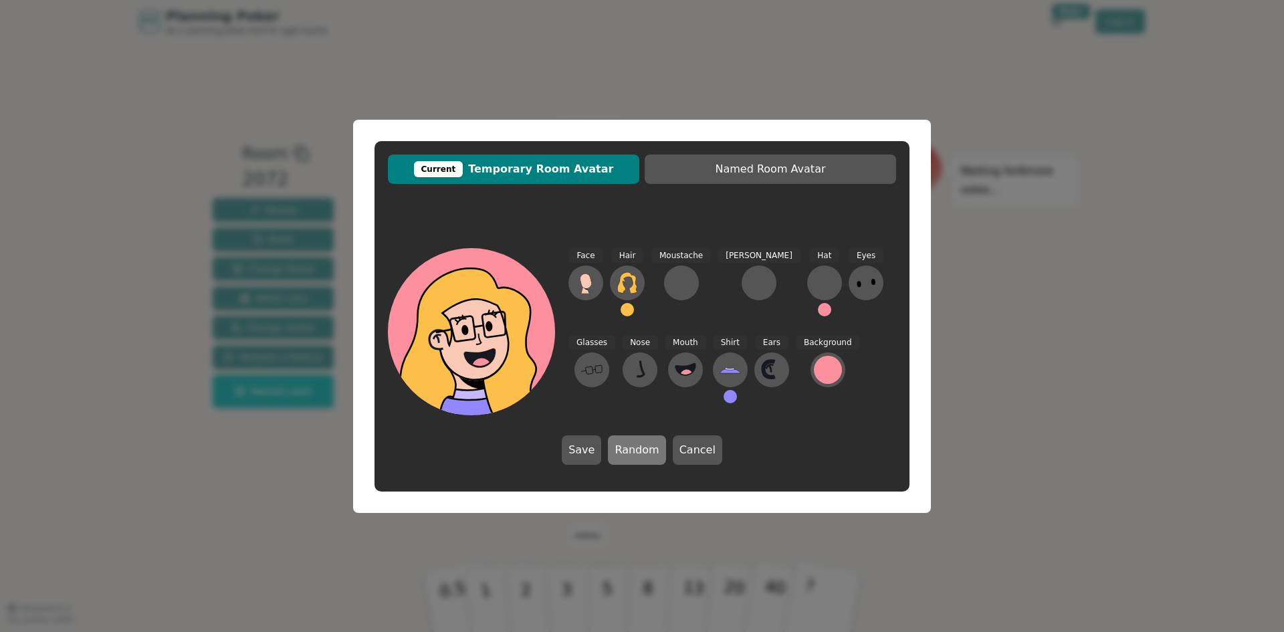
click at [628, 443] on button "Random" at bounding box center [637, 449] width 58 height 29
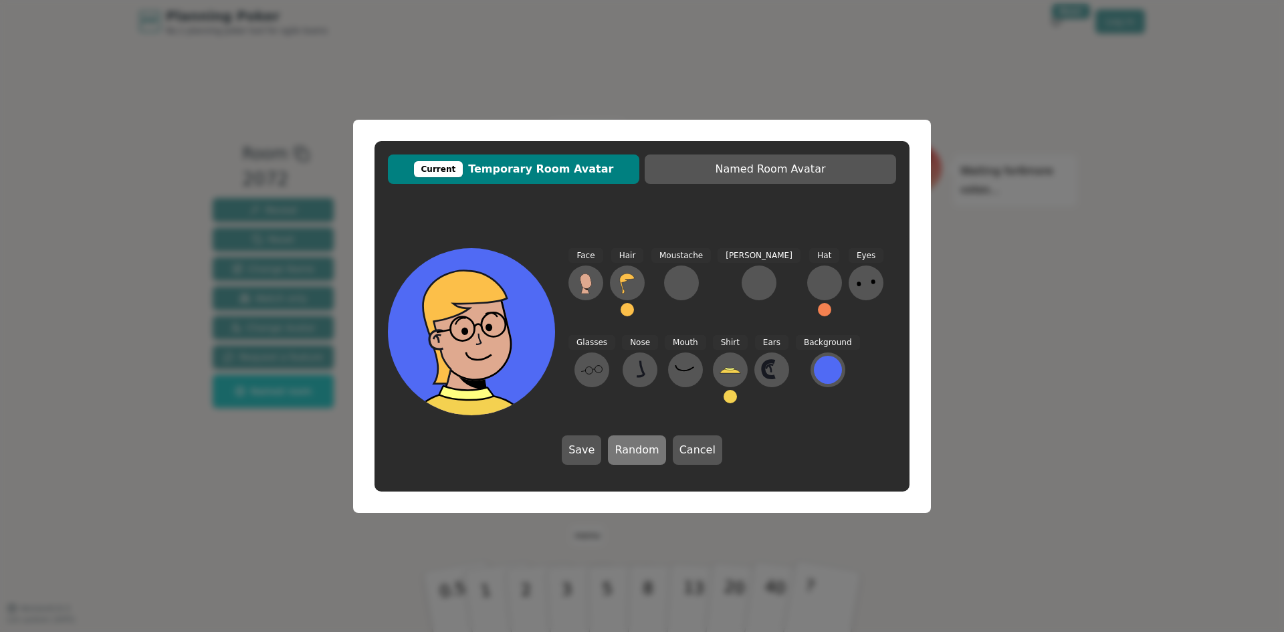
click at [628, 443] on button "Random" at bounding box center [637, 449] width 58 height 29
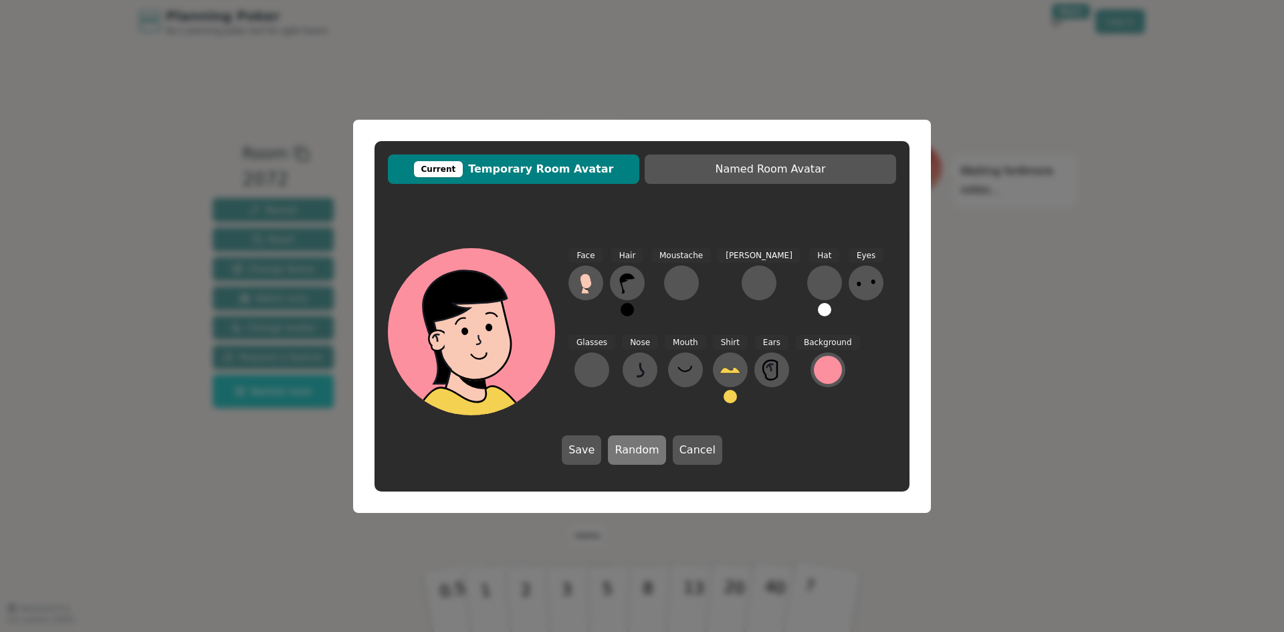
click at [628, 443] on button "Random" at bounding box center [637, 449] width 58 height 29
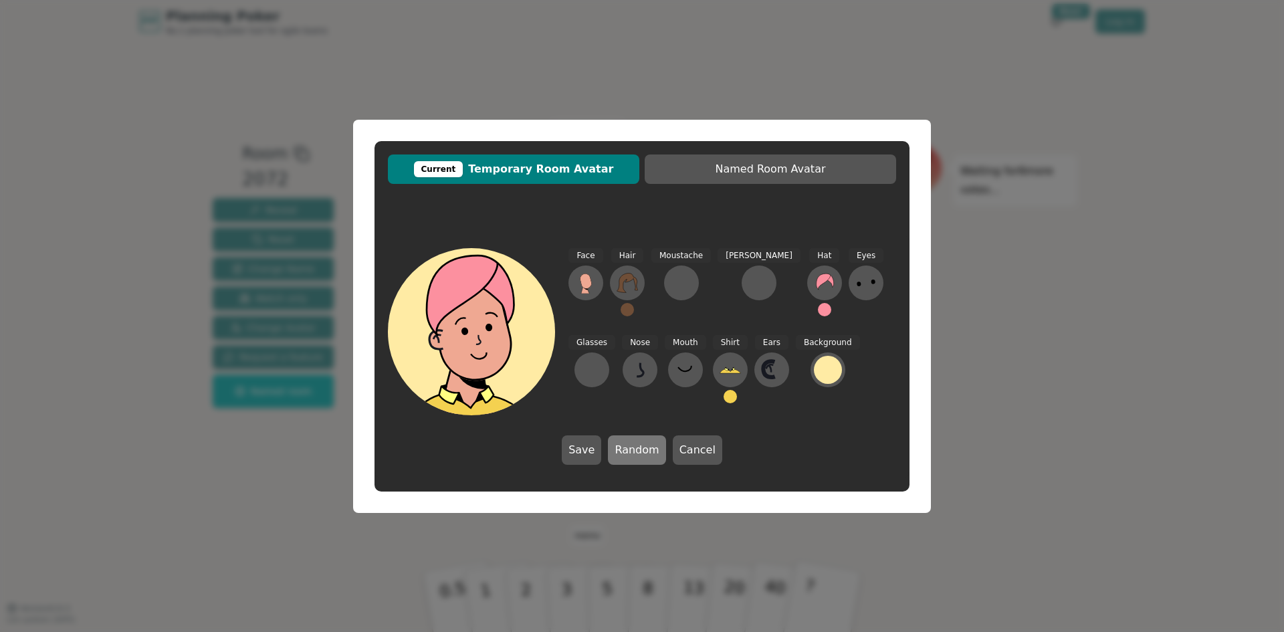
click at [628, 443] on button "Random" at bounding box center [637, 449] width 58 height 29
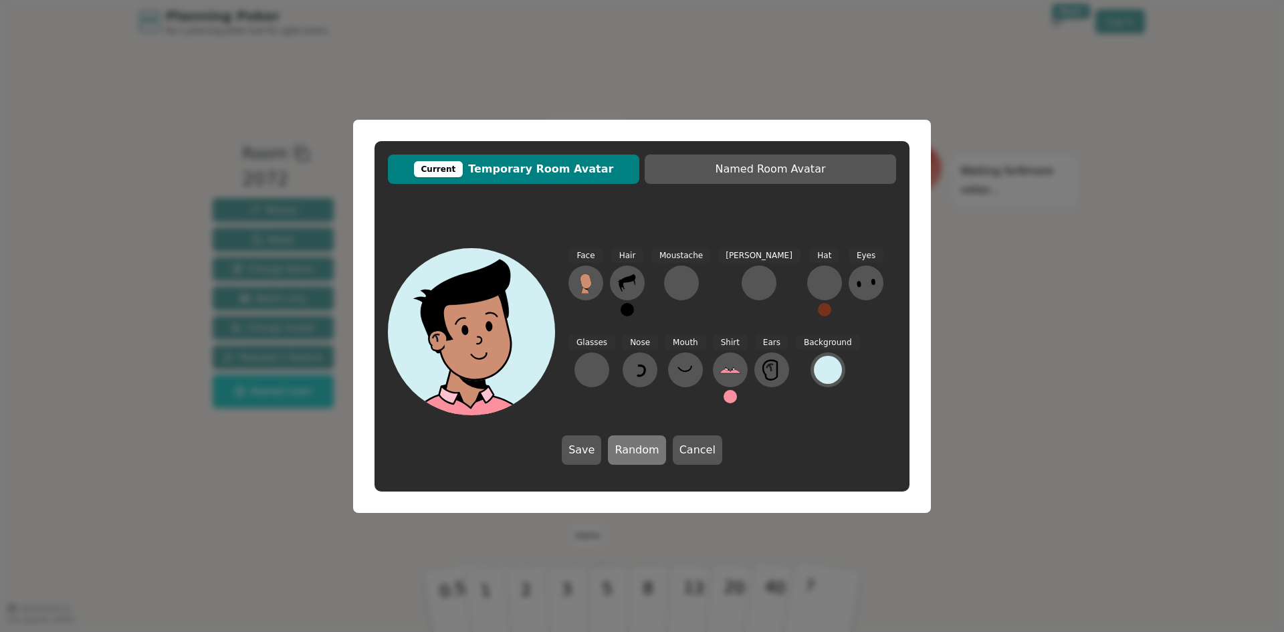
click at [628, 443] on button "Random" at bounding box center [637, 449] width 58 height 29
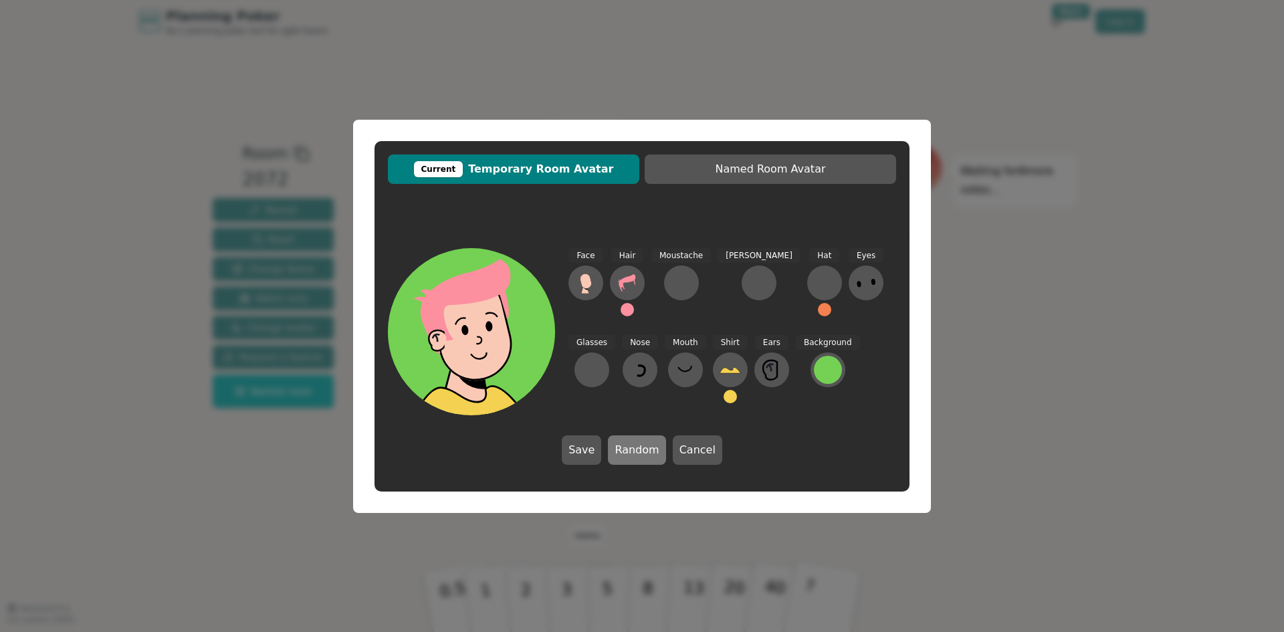
click at [628, 443] on button "Random" at bounding box center [637, 449] width 58 height 29
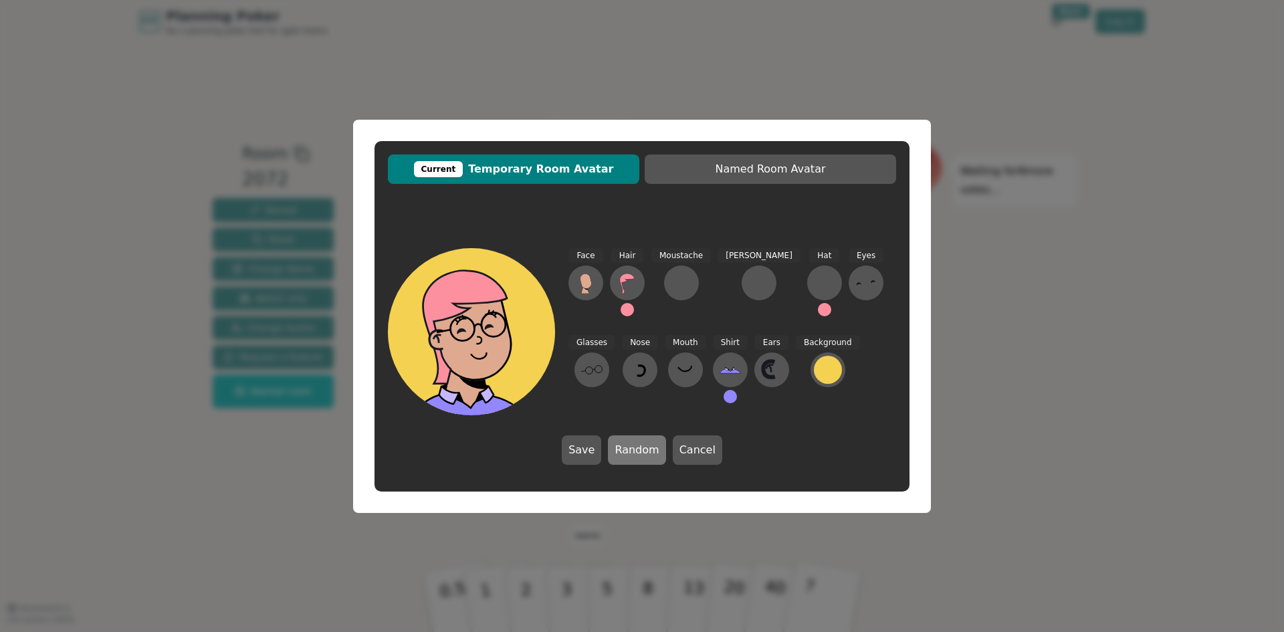
click at [628, 443] on button "Random" at bounding box center [637, 449] width 58 height 29
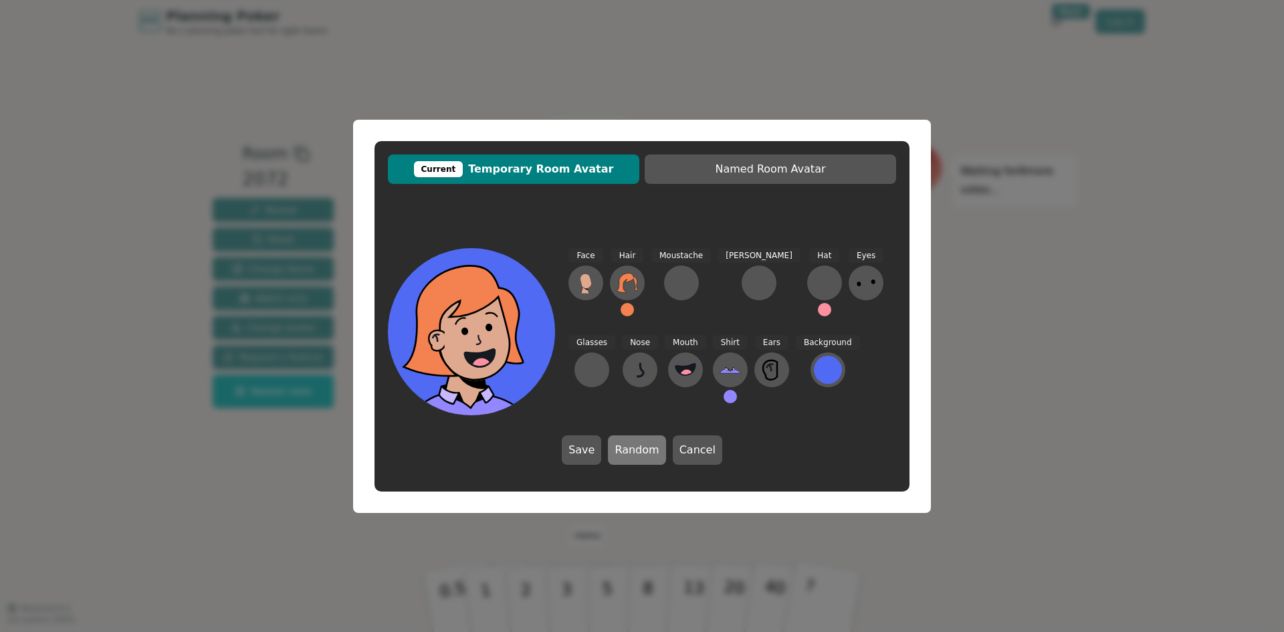
click at [628, 443] on button "Random" at bounding box center [637, 449] width 58 height 29
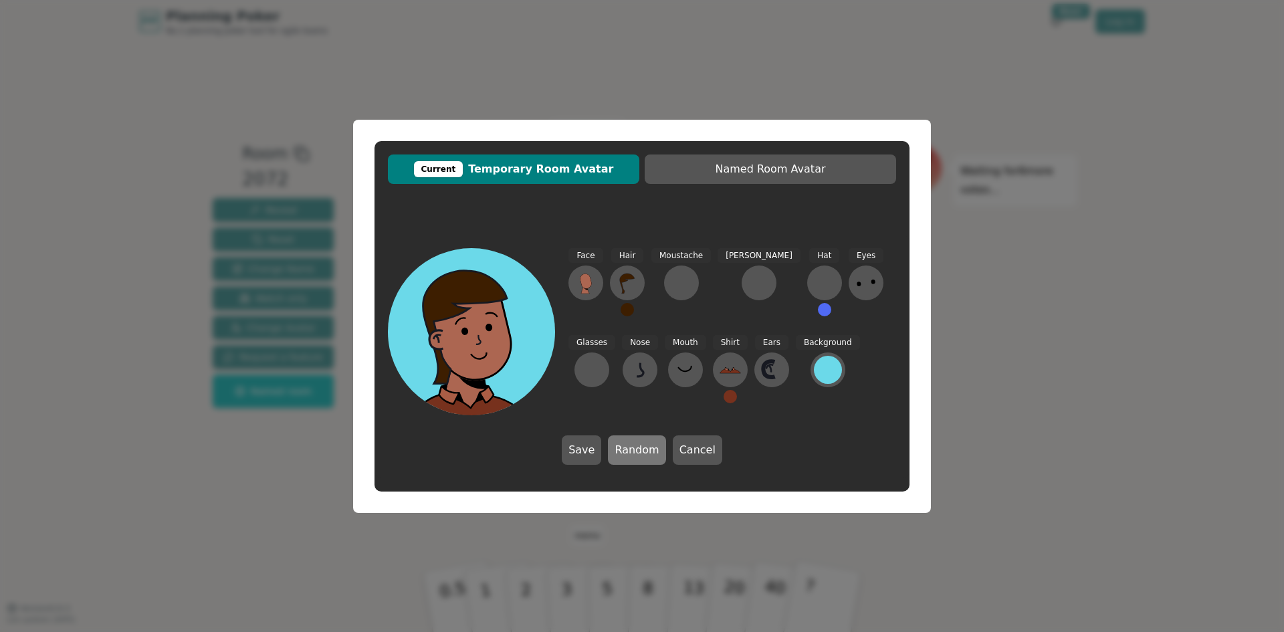
click at [628, 443] on button "Random" at bounding box center [637, 449] width 58 height 29
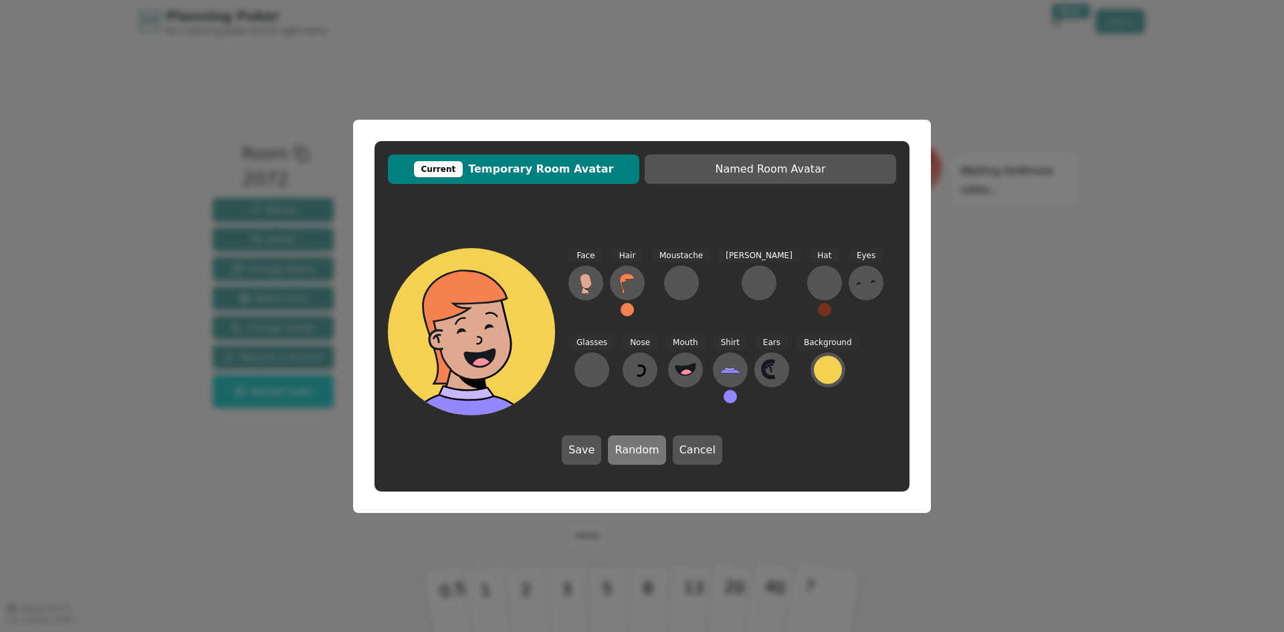
click at [628, 443] on button "Random" at bounding box center [637, 449] width 58 height 29
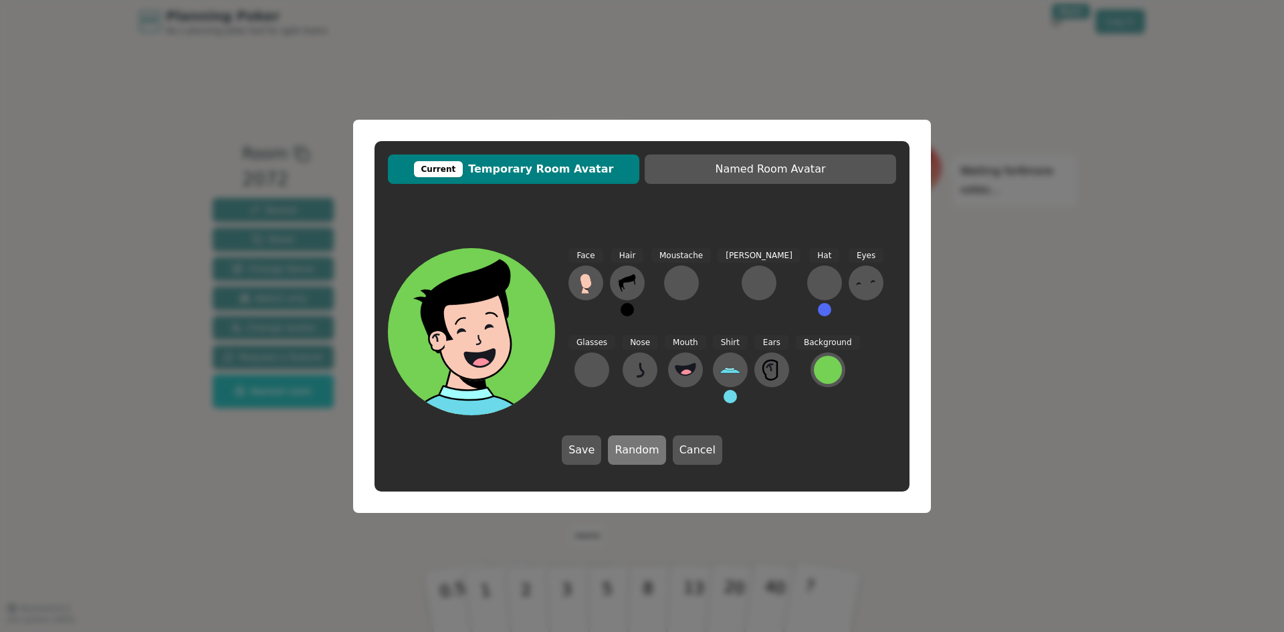
click at [628, 443] on button "Random" at bounding box center [637, 449] width 58 height 29
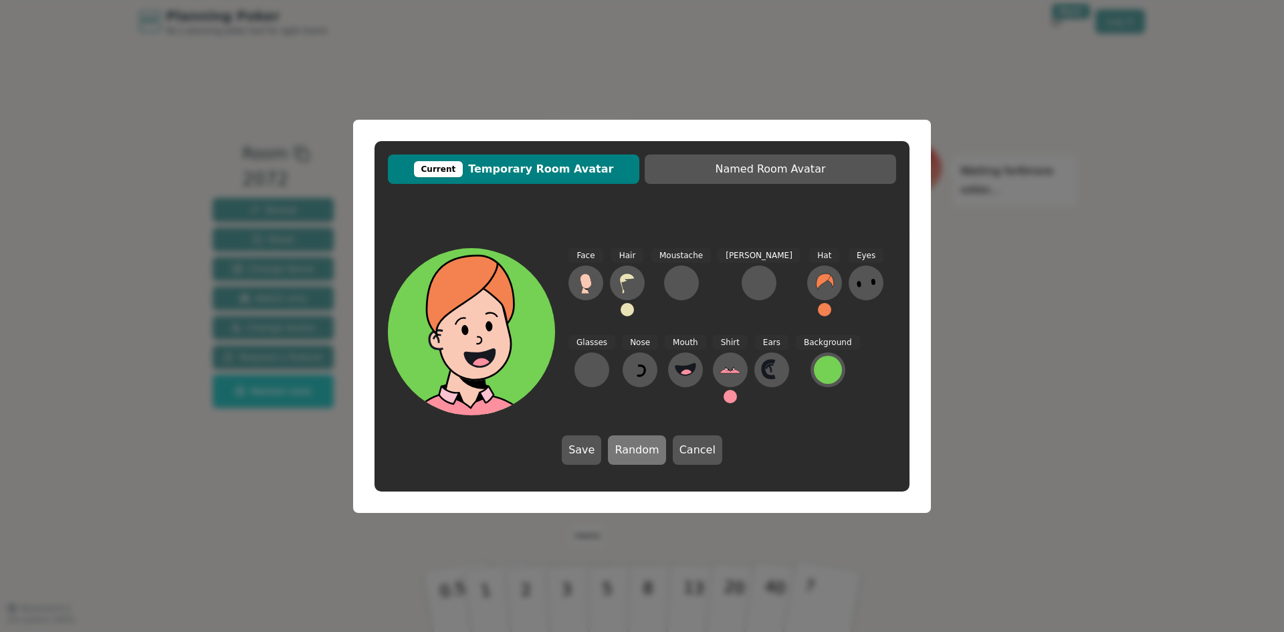
click at [628, 443] on button "Random" at bounding box center [637, 449] width 58 height 29
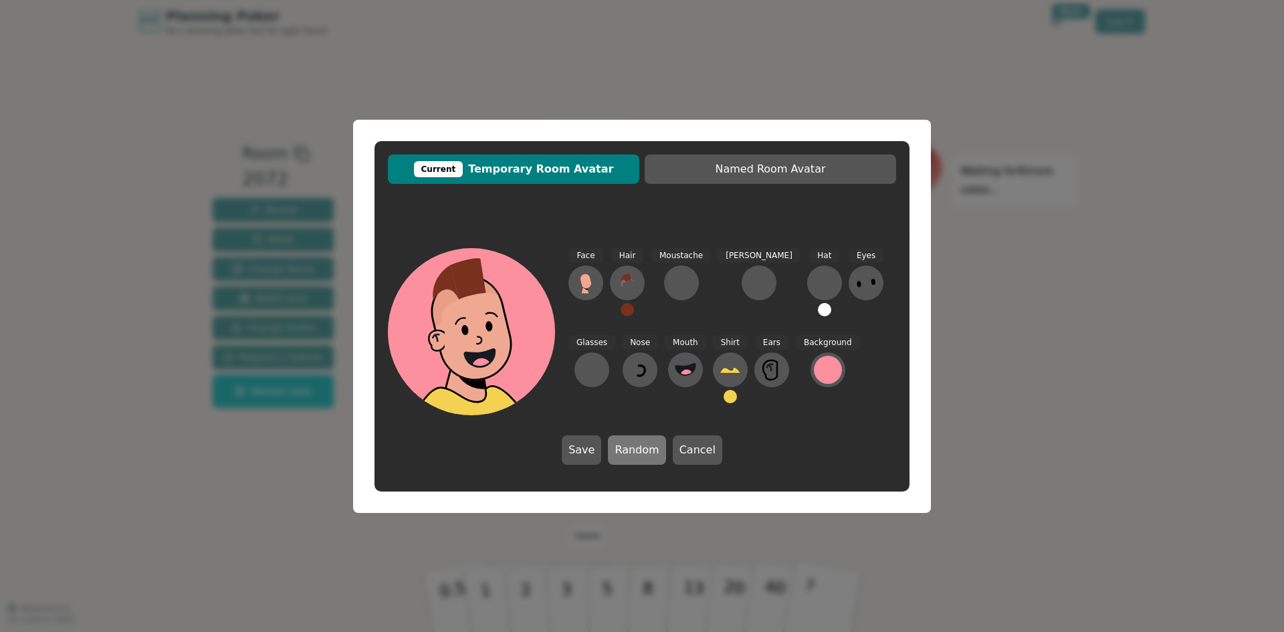
click at [628, 443] on button "Random" at bounding box center [637, 449] width 58 height 29
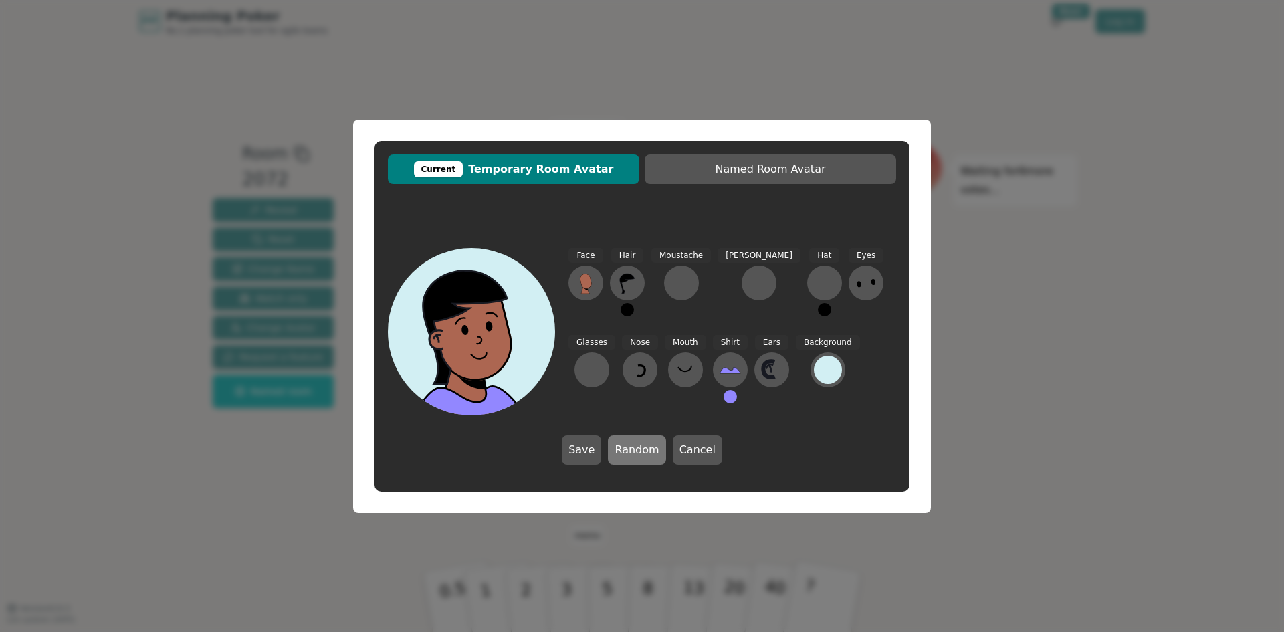
click at [628, 443] on button "Random" at bounding box center [637, 449] width 58 height 29
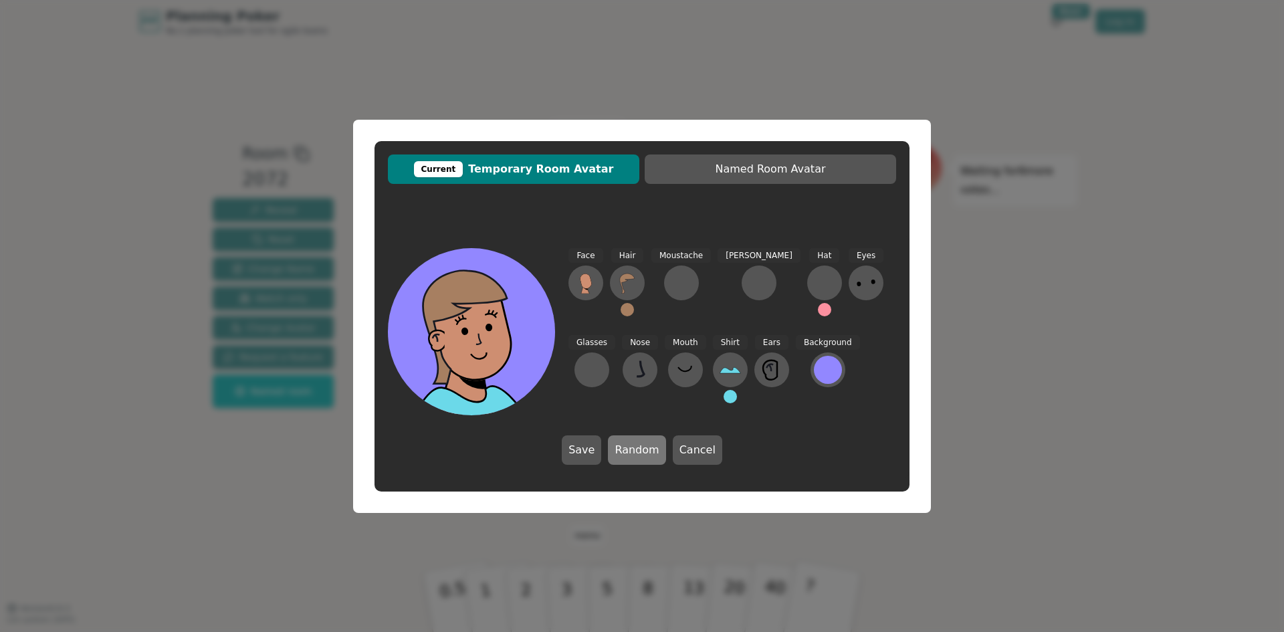
click at [628, 443] on button "Random" at bounding box center [637, 449] width 58 height 29
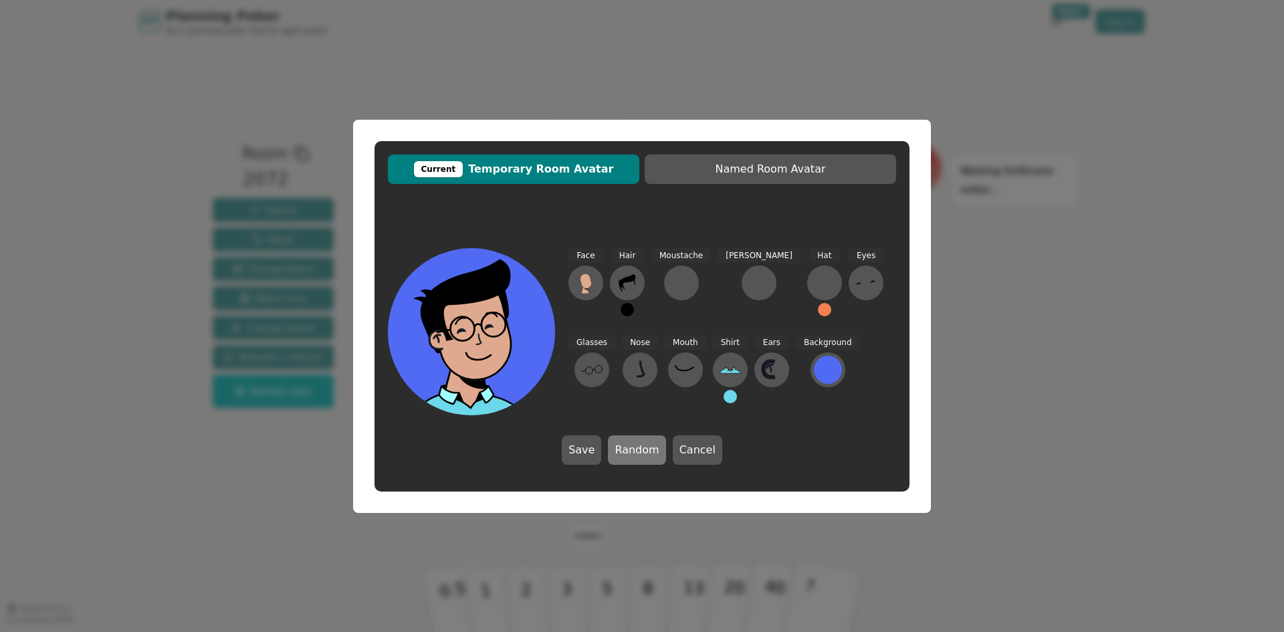
click at [628, 443] on button "Random" at bounding box center [637, 449] width 58 height 29
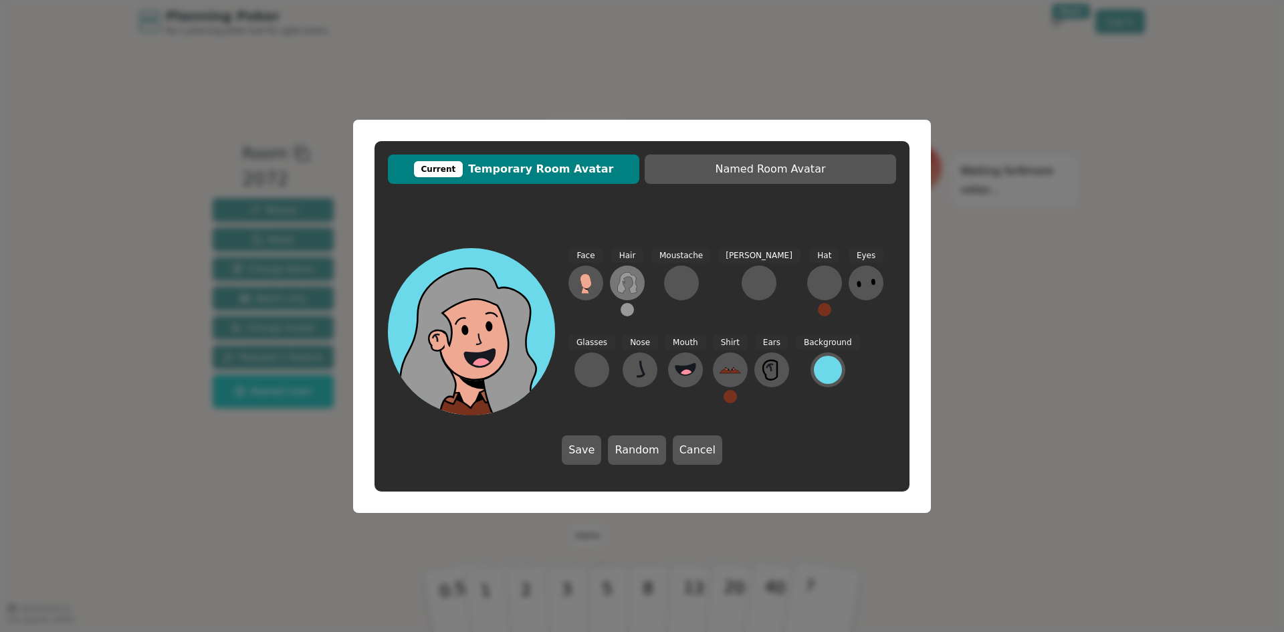
click at [619, 278] on icon at bounding box center [627, 282] width 21 height 21
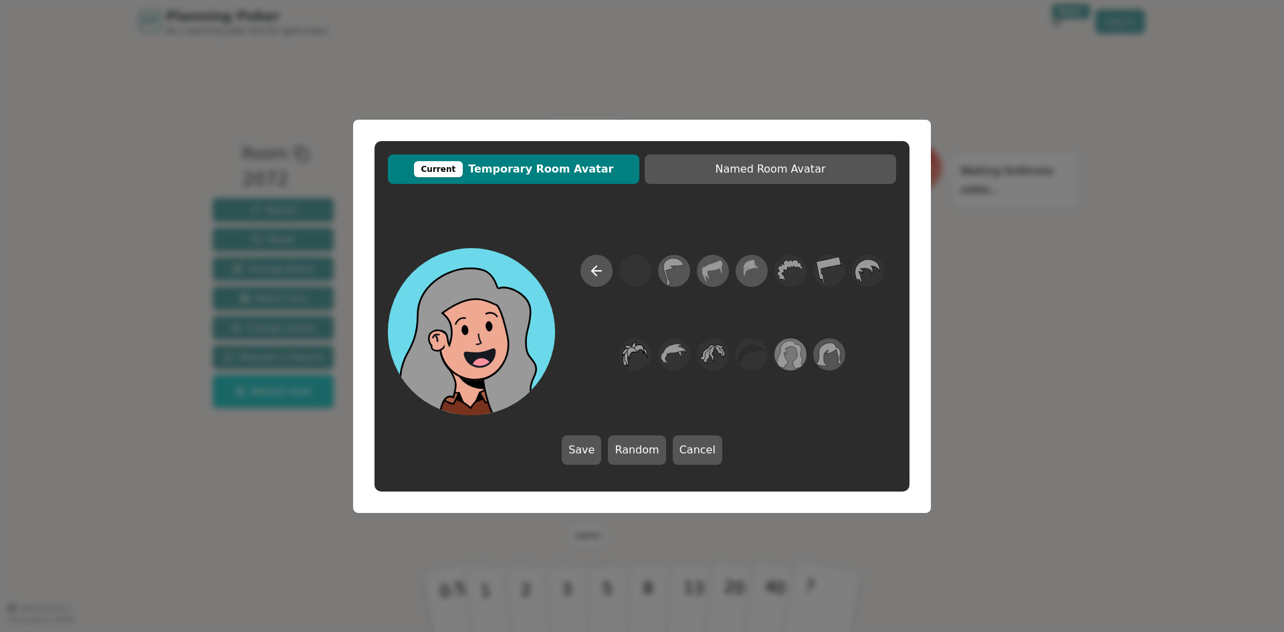
click at [791, 359] on icon at bounding box center [790, 354] width 26 height 30
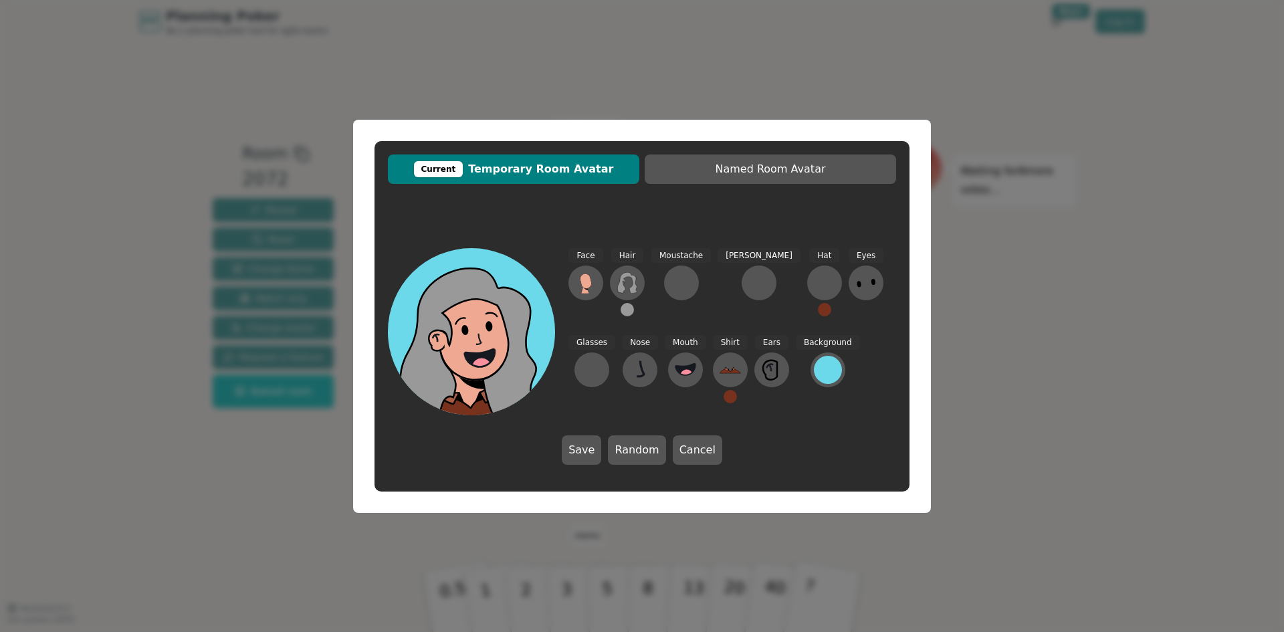
click at [629, 310] on button at bounding box center [627, 309] width 13 height 13
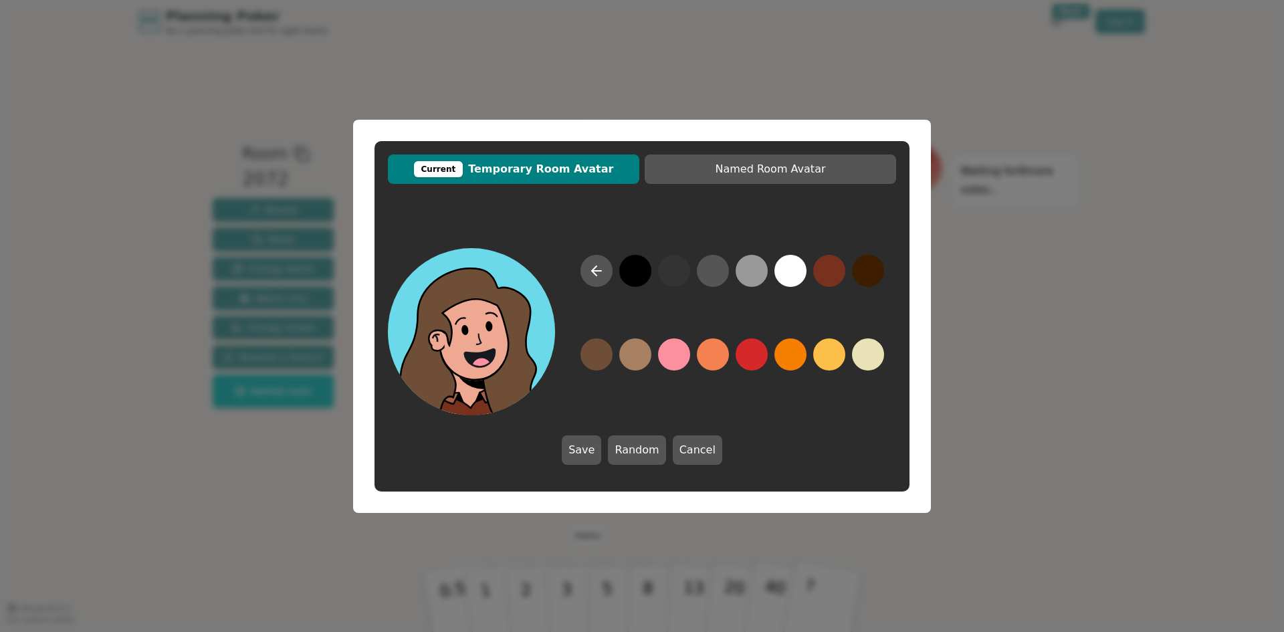
click at [599, 358] on button at bounding box center [597, 354] width 32 height 32
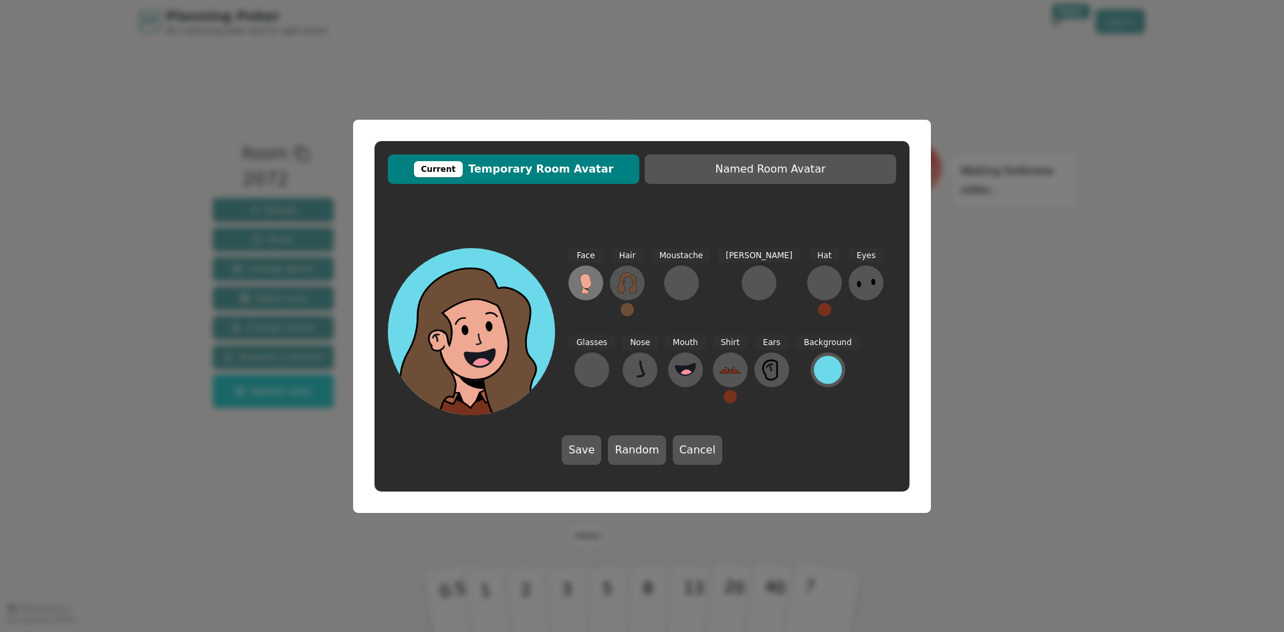
click at [586, 277] on icon at bounding box center [585, 281] width 11 height 15
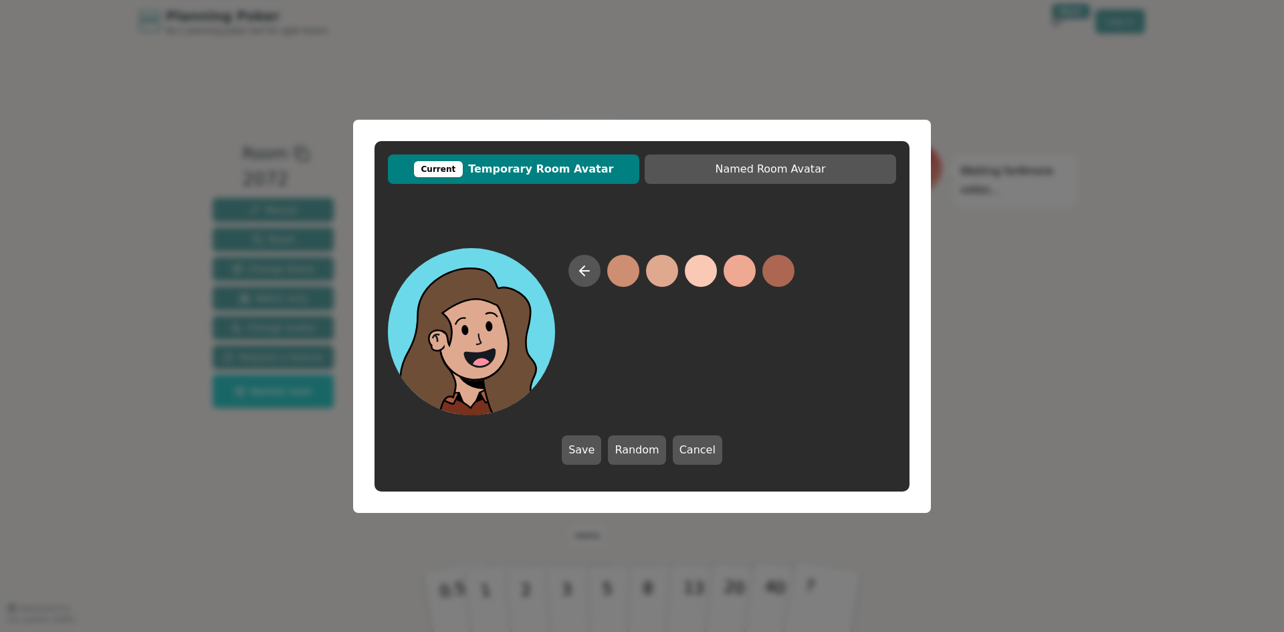
click at [666, 280] on button at bounding box center [662, 271] width 32 height 32
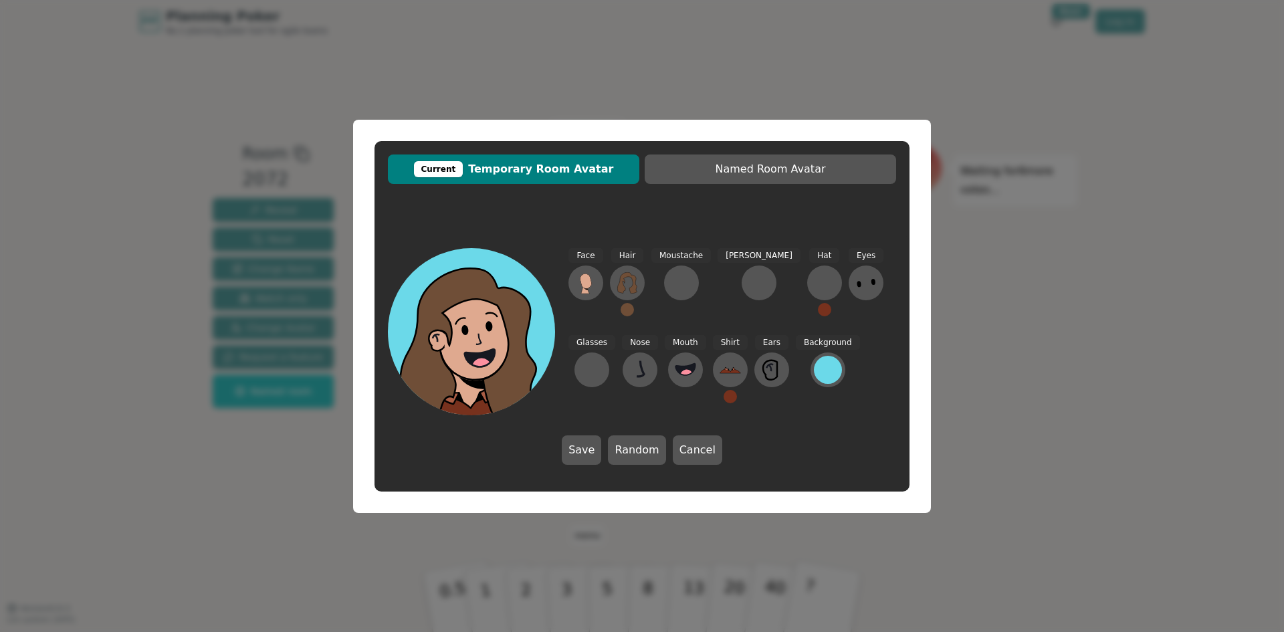
click at [856, 282] on icon at bounding box center [866, 282] width 21 height 21
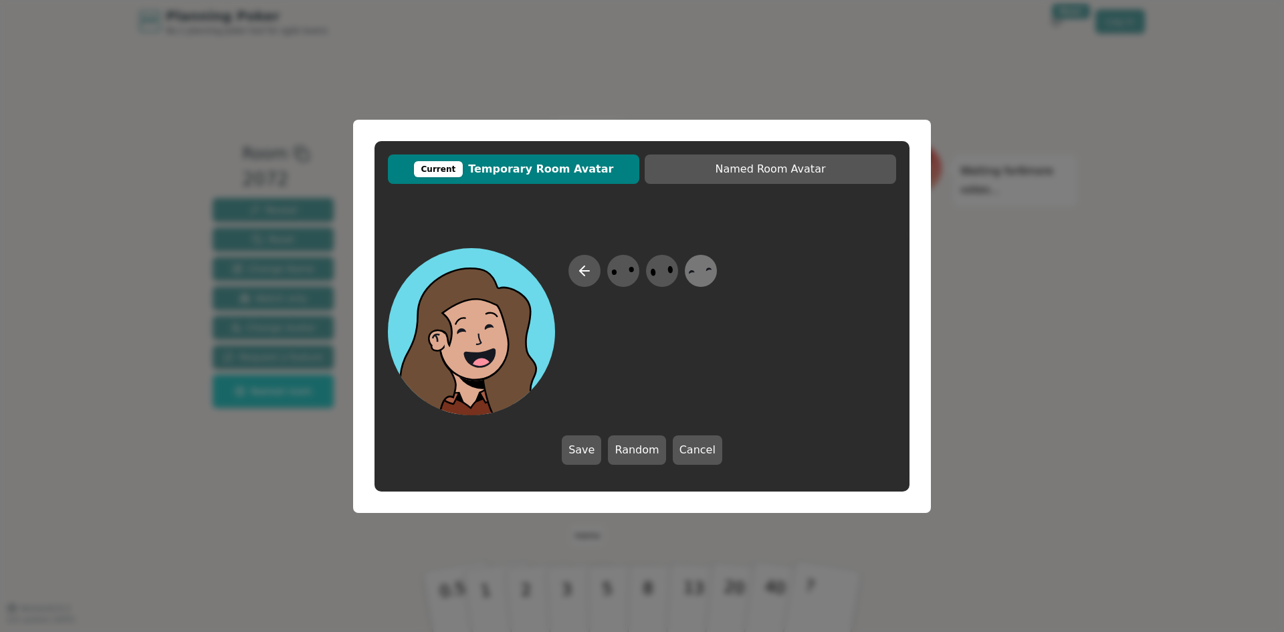
click at [694, 278] on icon at bounding box center [701, 271] width 26 height 30
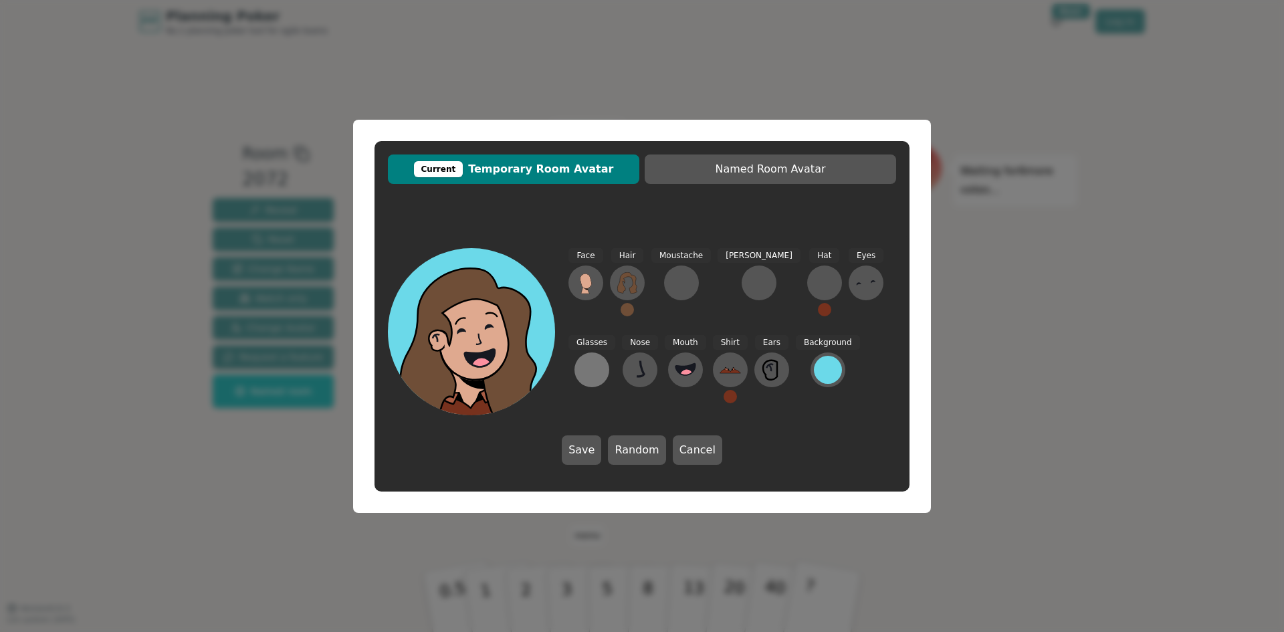
click at [603, 359] on div at bounding box center [591, 369] width 21 height 21
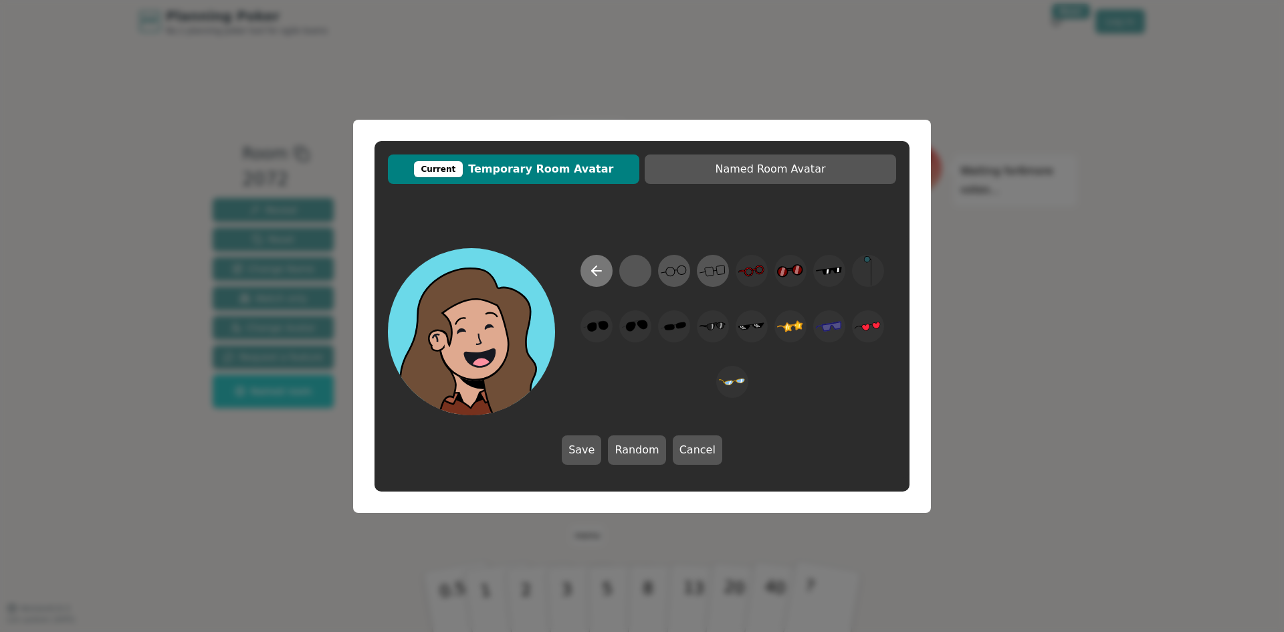
click at [600, 271] on icon at bounding box center [596, 271] width 9 height 0
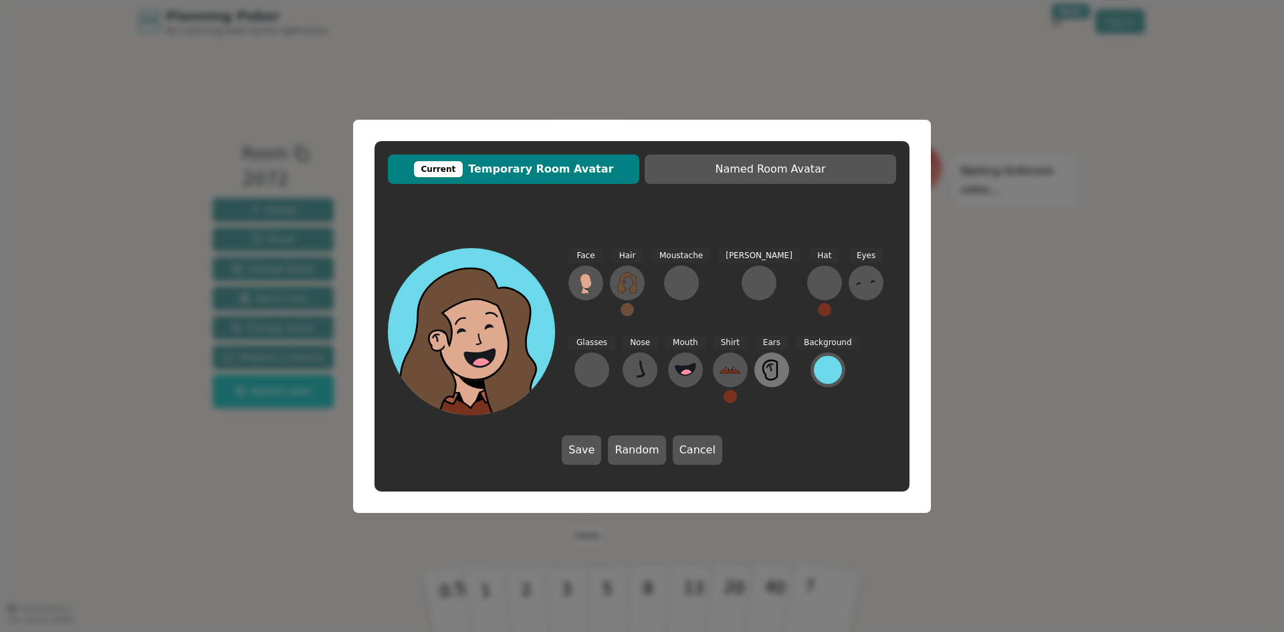
click at [763, 375] on icon at bounding box center [770, 370] width 14 height 19
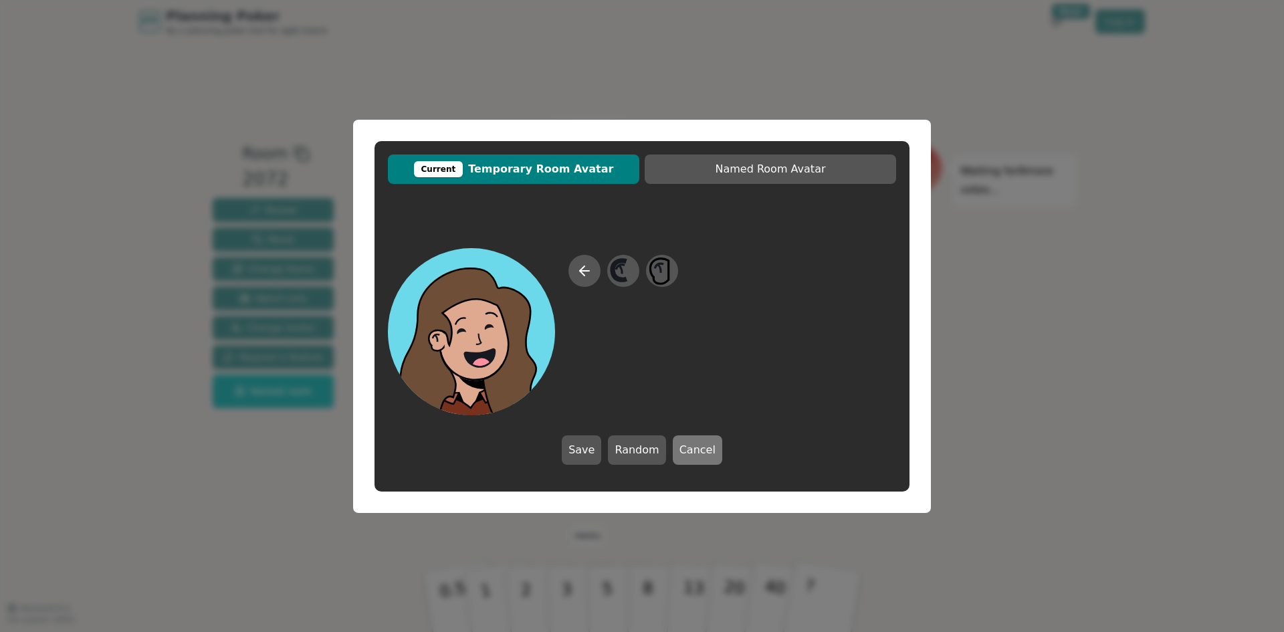
click at [708, 449] on button "Cancel" at bounding box center [697, 449] width 49 height 29
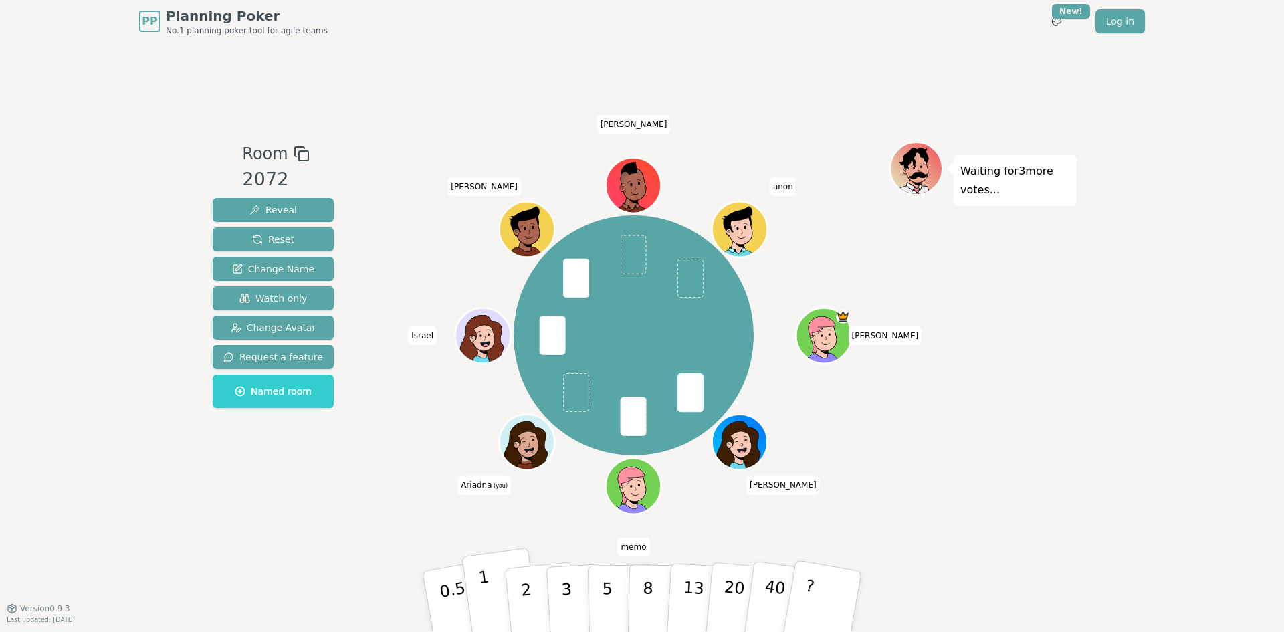
click at [479, 587] on button "1" at bounding box center [502, 602] width 80 height 108
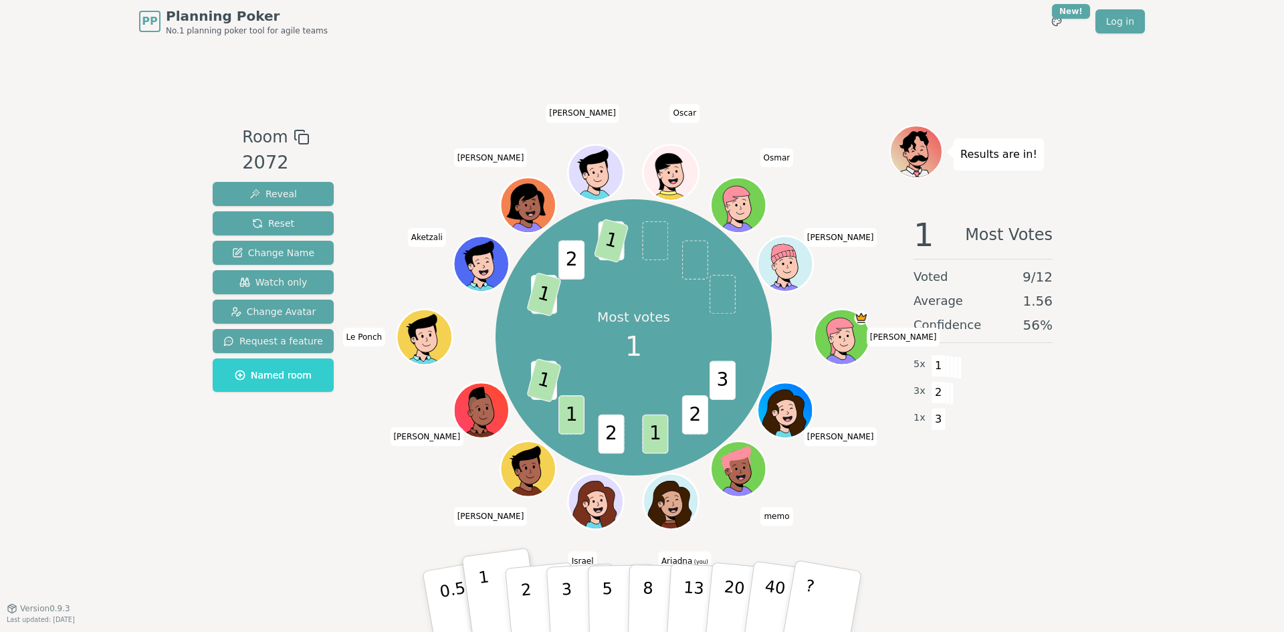
click at [479, 570] on p "1" at bounding box center [488, 603] width 20 height 73
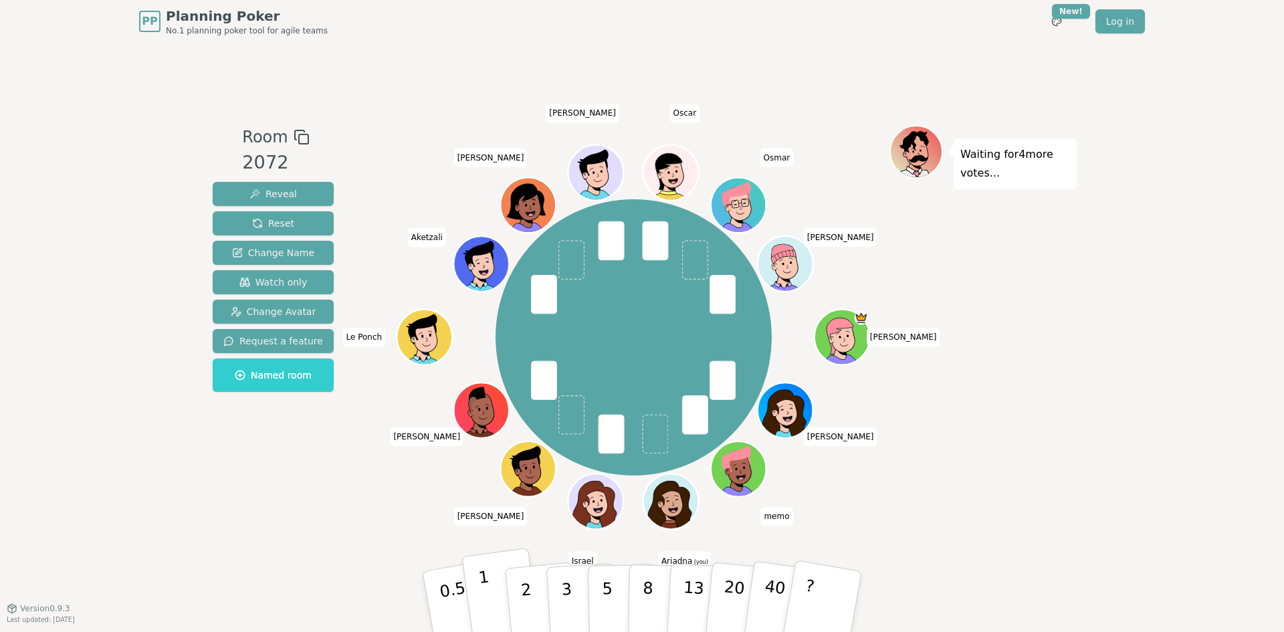
click at [484, 588] on p "1" at bounding box center [488, 603] width 20 height 73
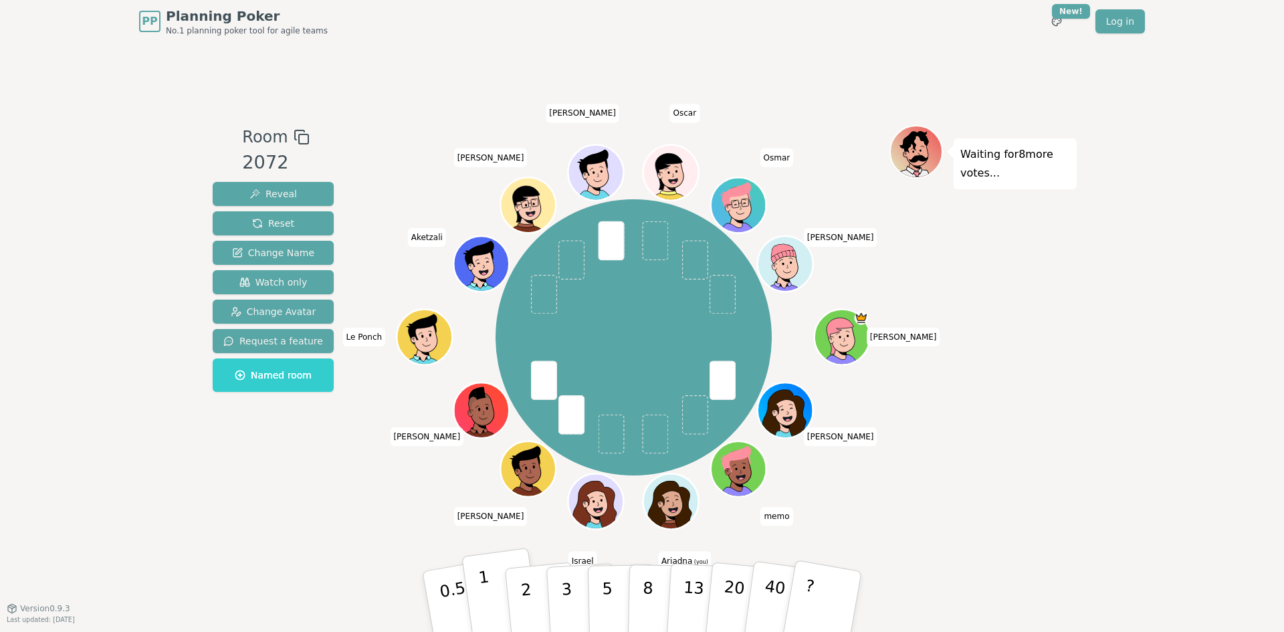
click at [486, 601] on p "1" at bounding box center [488, 603] width 20 height 73
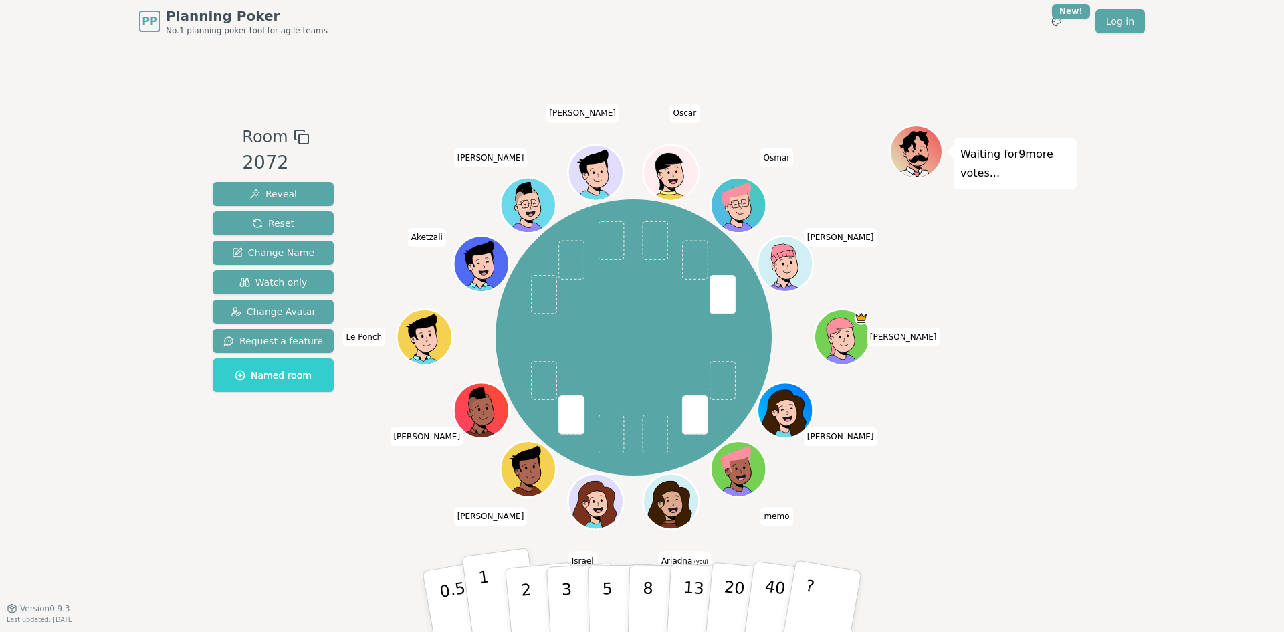
click at [492, 605] on button "1" at bounding box center [502, 602] width 80 height 108
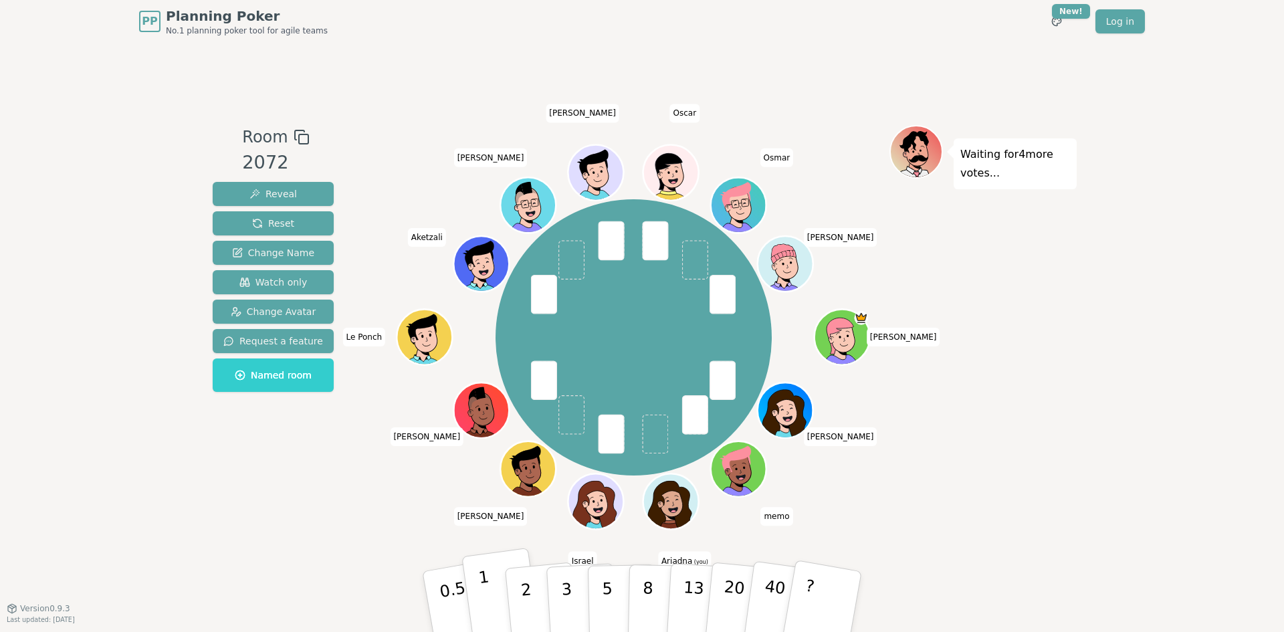
click at [482, 605] on p "1" at bounding box center [488, 603] width 20 height 73
click at [490, 591] on button "1" at bounding box center [502, 602] width 80 height 108
